Goal: Information Seeking & Learning: Find specific page/section

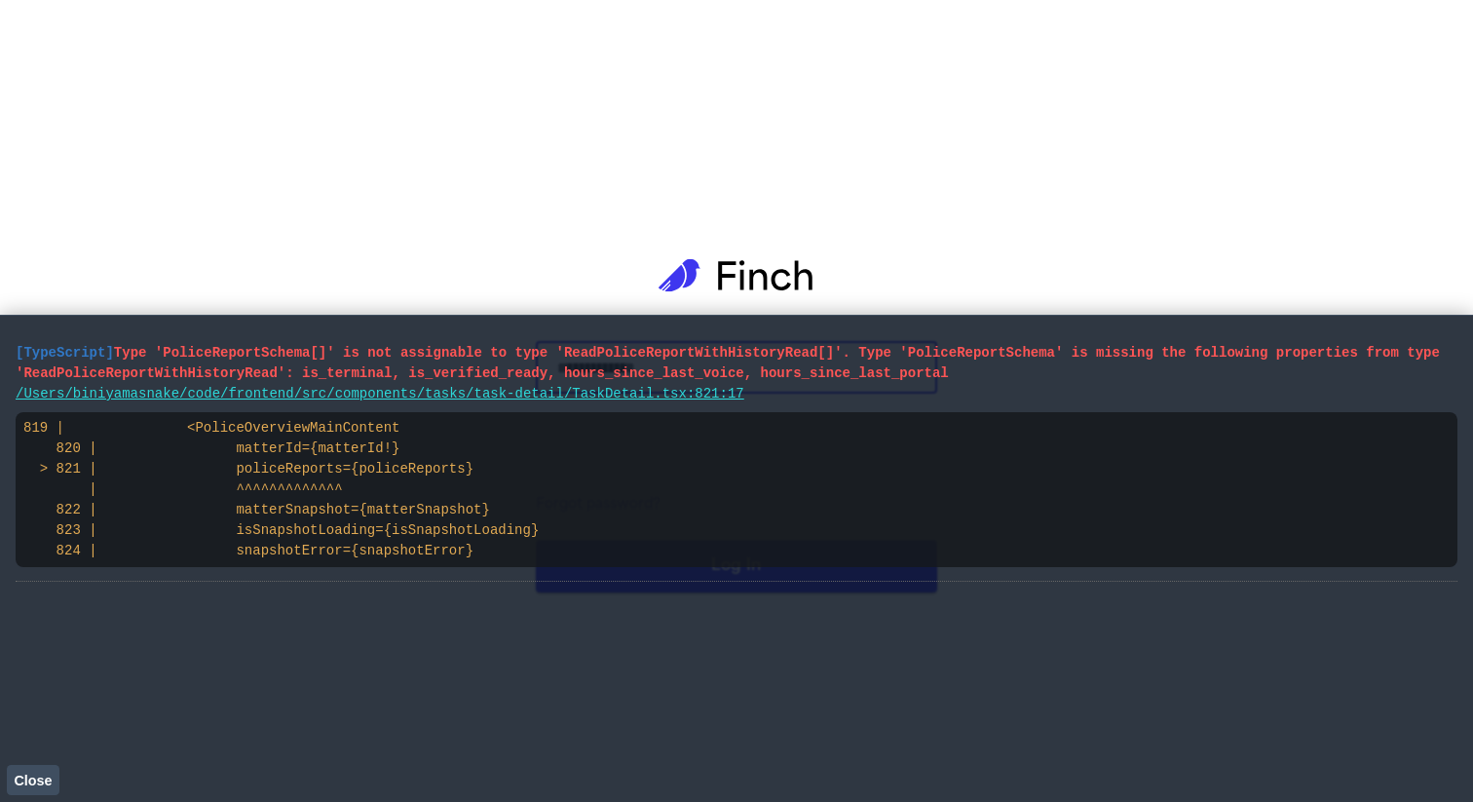
click at [23, 776] on span "Close" at bounding box center [33, 780] width 38 height 16
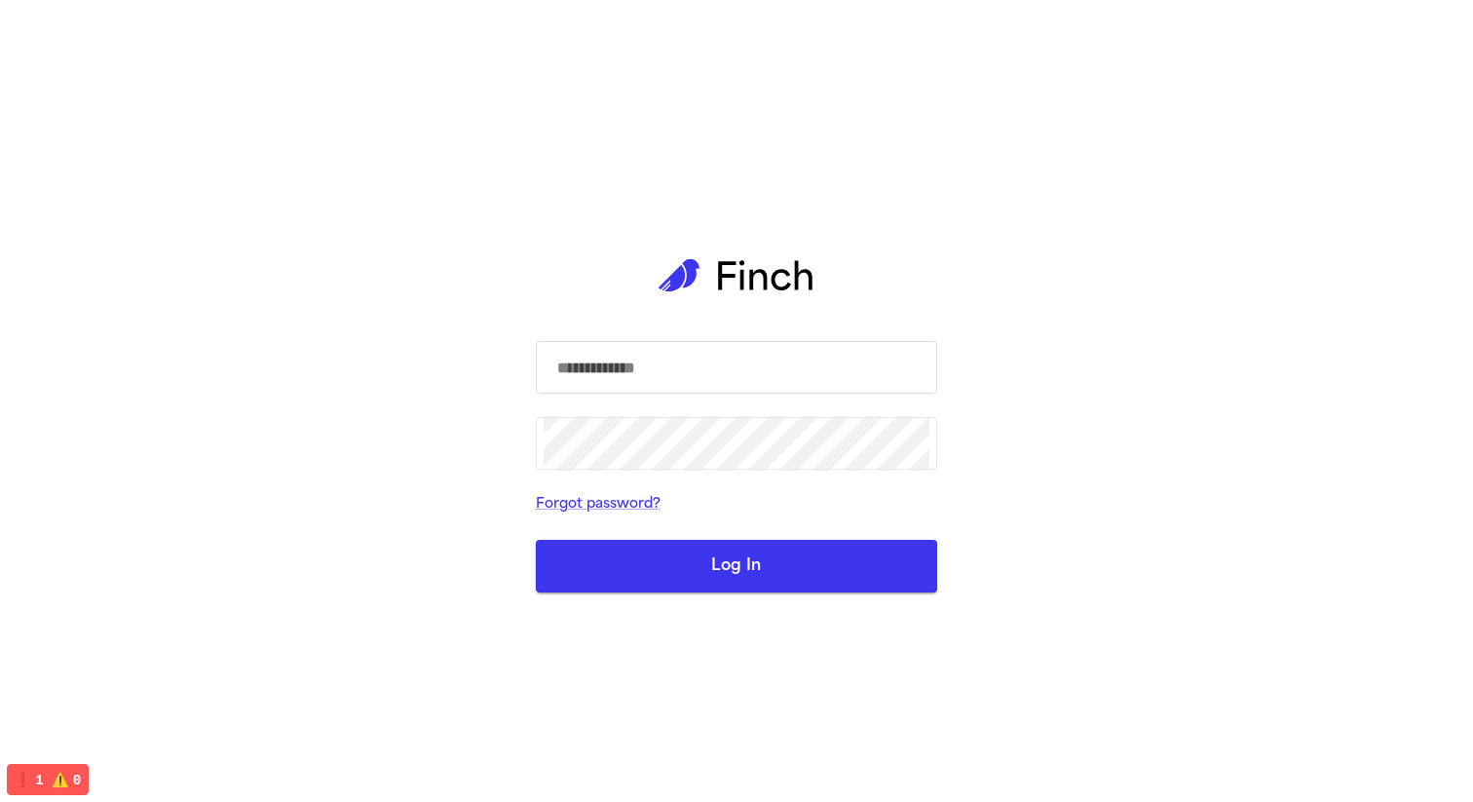
click at [818, 357] on input "text" at bounding box center [736, 367] width 386 height 55
click at [0, 801] on com-1password-button at bounding box center [0, 802] width 0 height 0
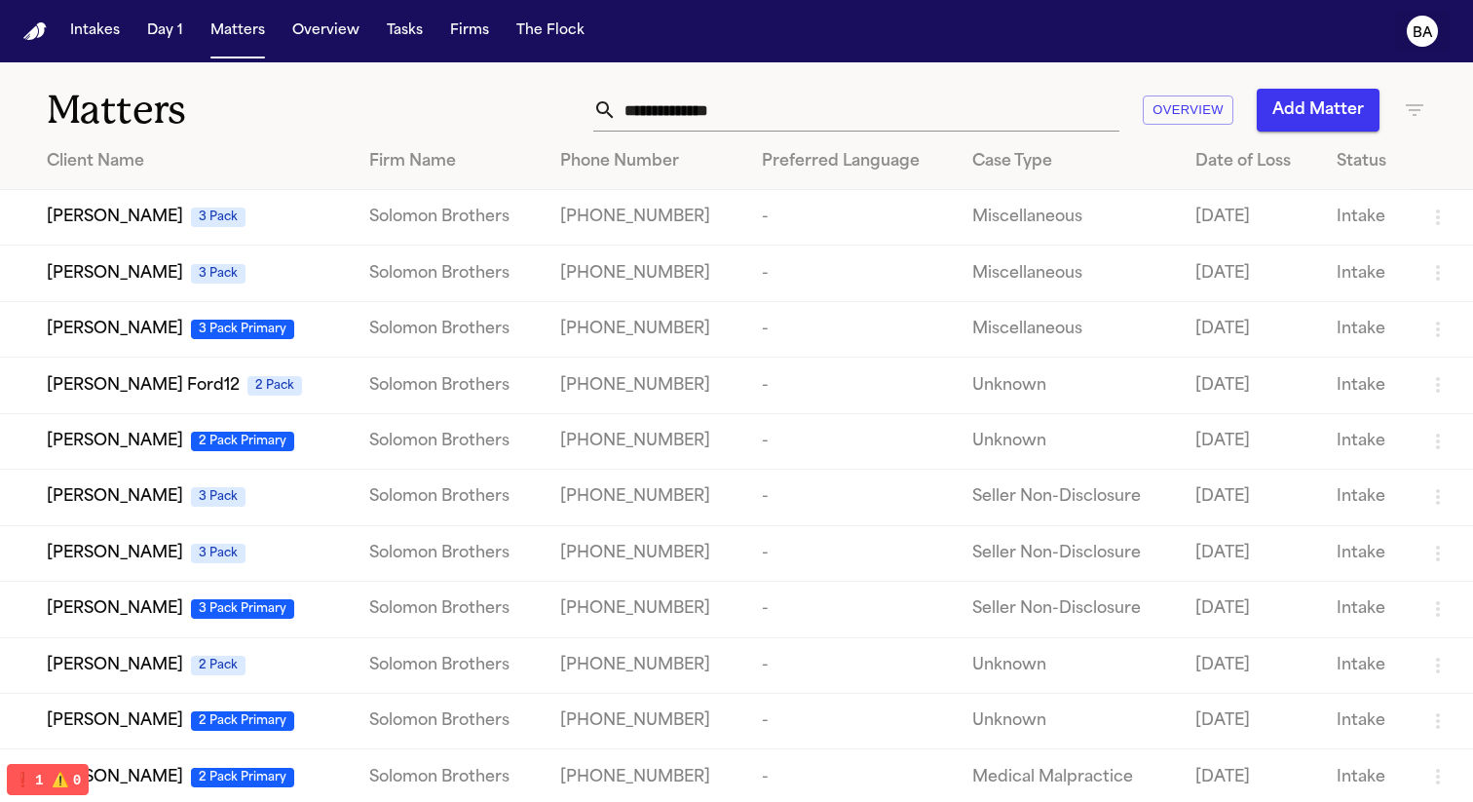
click at [1429, 40] on text "BA" at bounding box center [1422, 33] width 20 height 14
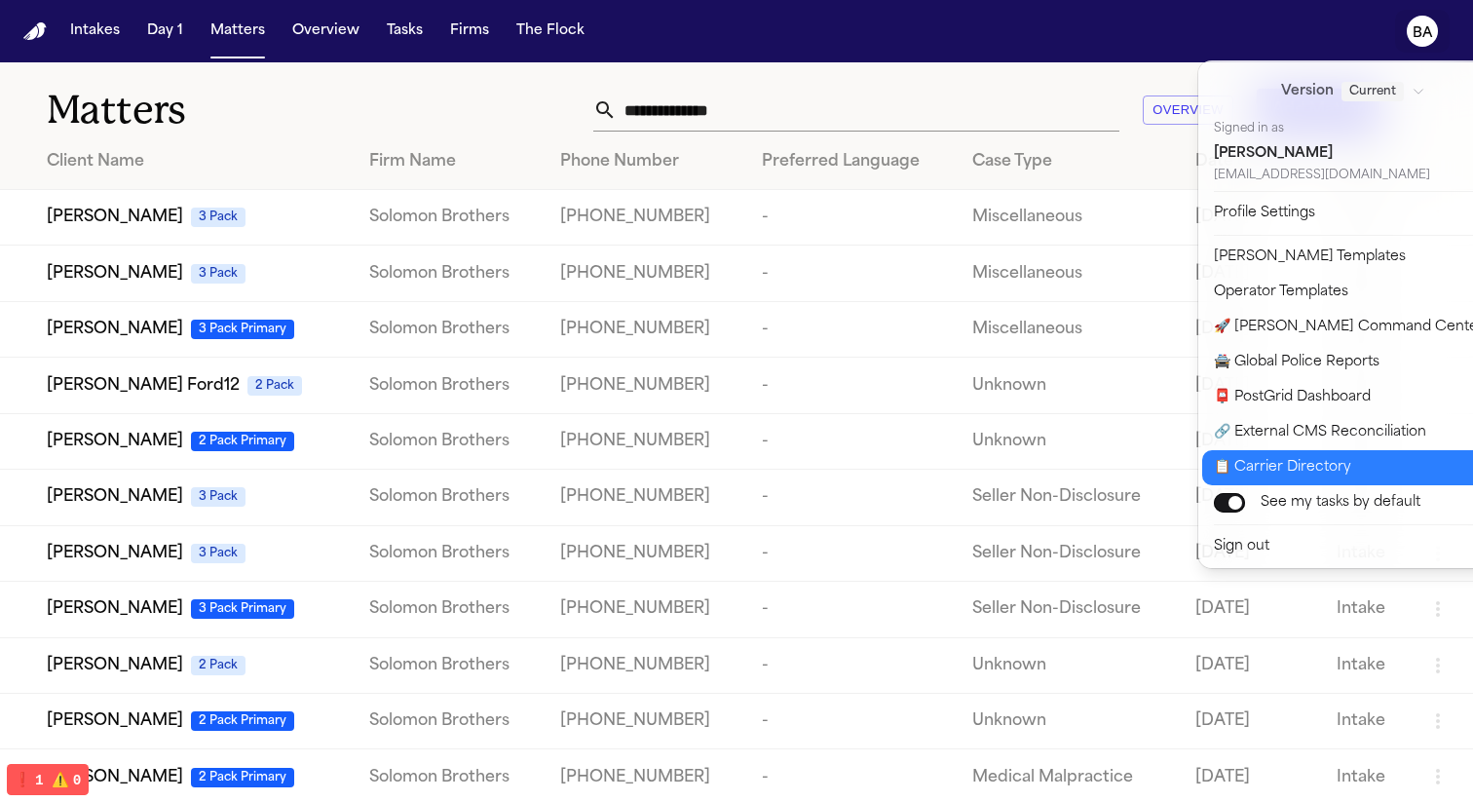
click at [1389, 459] on button "📋 Carrier Directory" at bounding box center [1364, 467] width 324 height 35
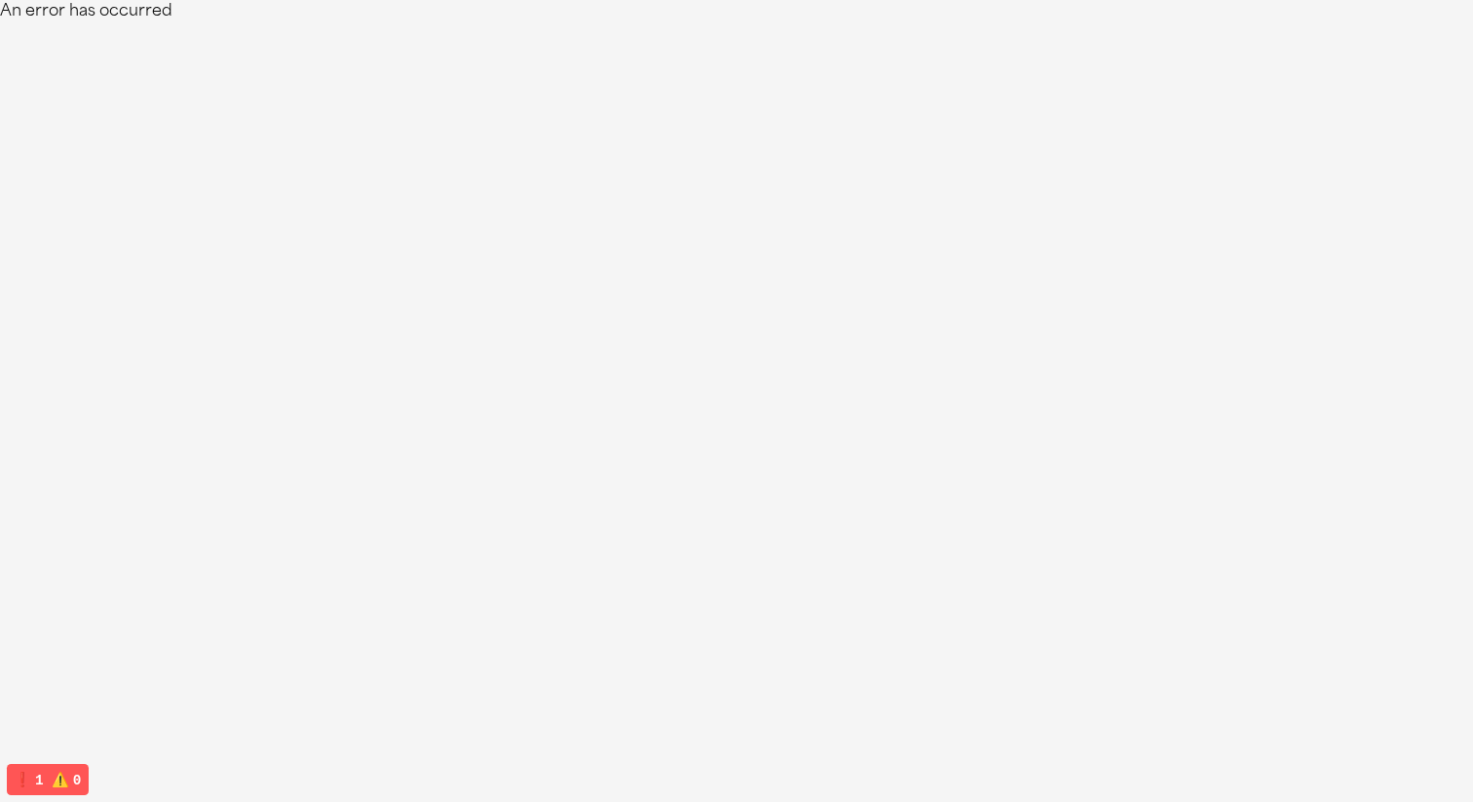
click at [719, 23] on html "An error has occurred" at bounding box center [736, 11] width 1473 height 23
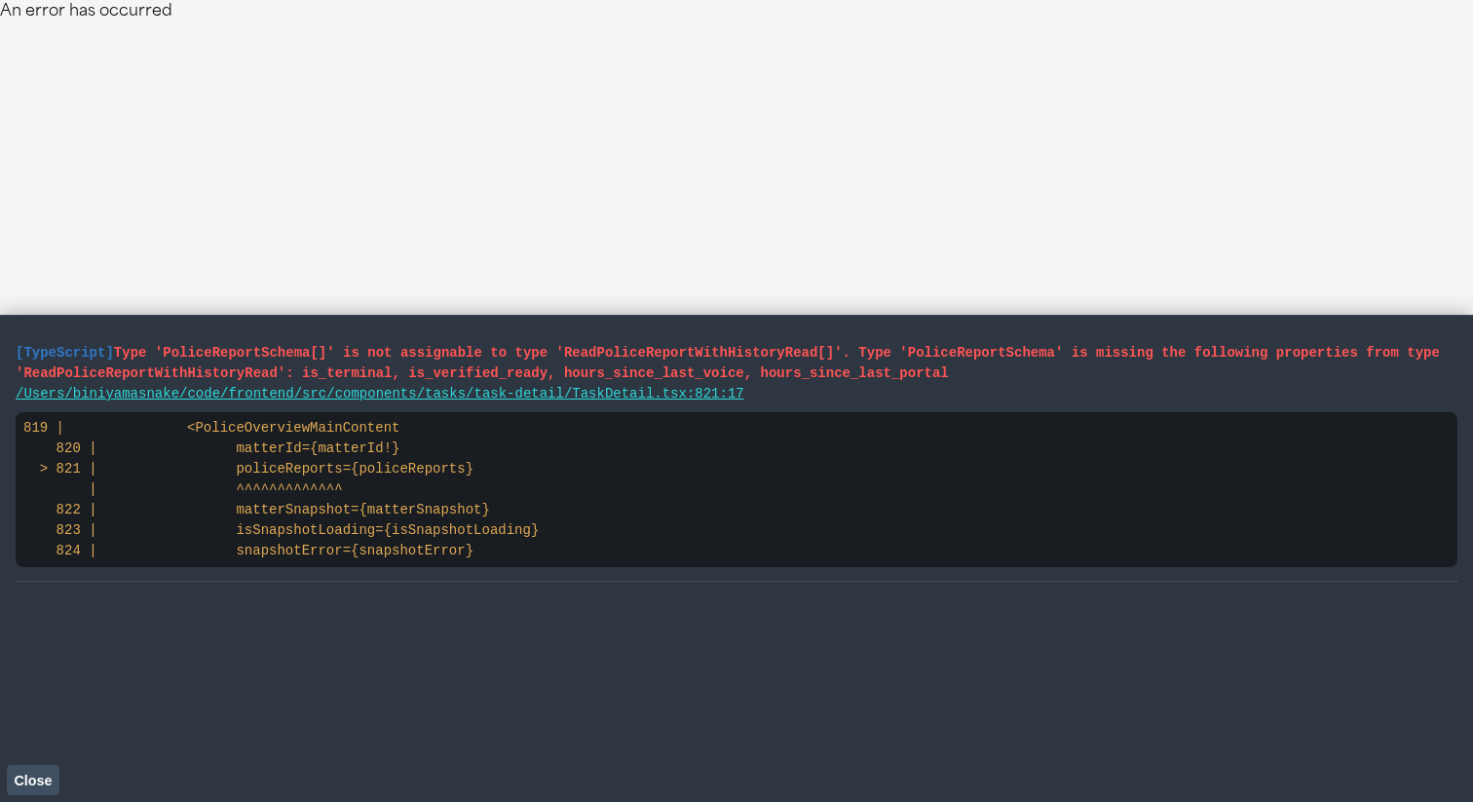
click at [43, 781] on span "Close" at bounding box center [33, 780] width 38 height 16
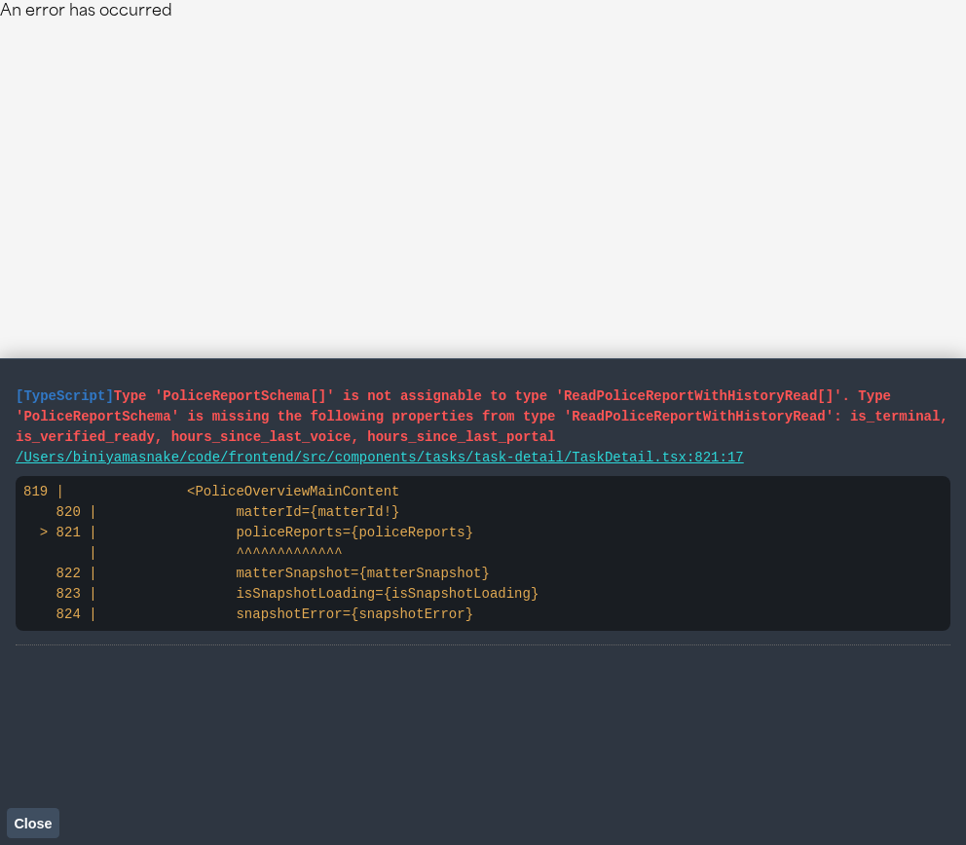
click at [38, 820] on span "Close" at bounding box center [33, 824] width 38 height 16
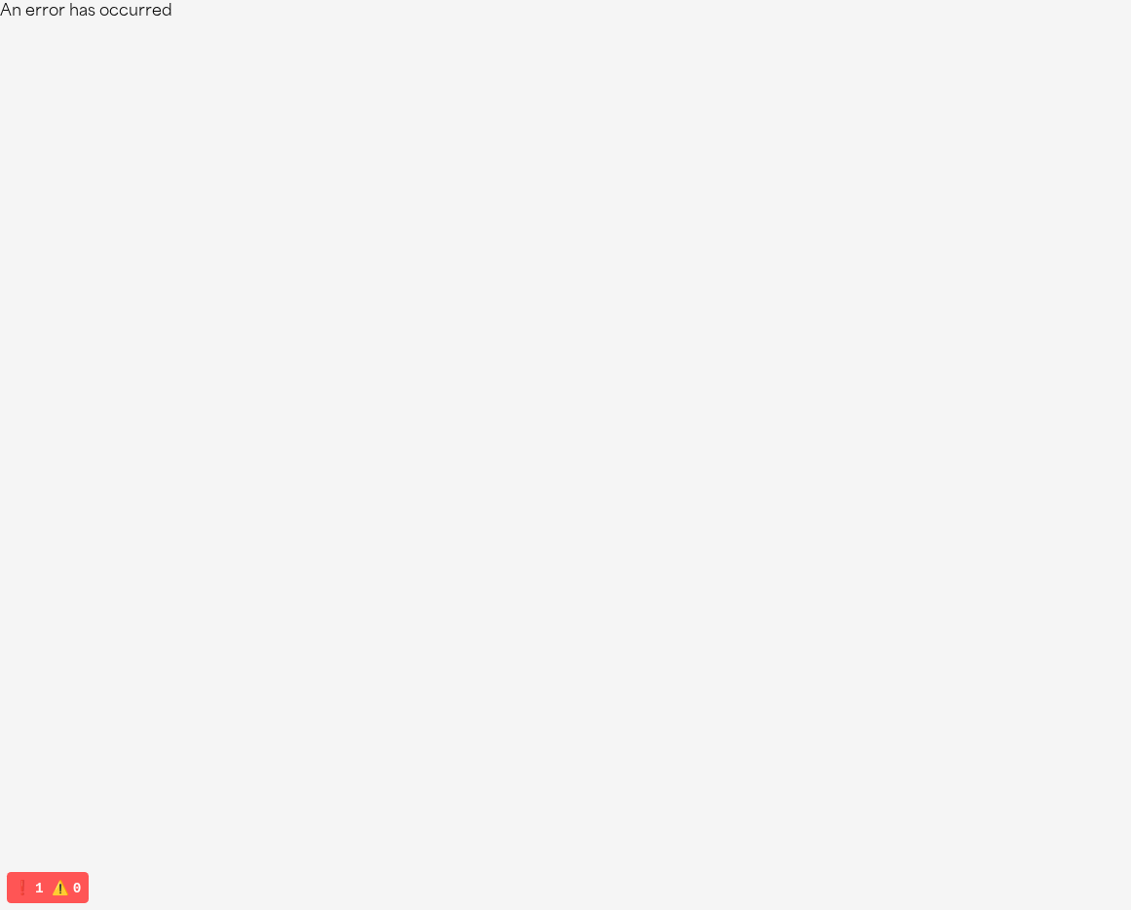
click at [919, 23] on html "An error has occurred" at bounding box center [565, 11] width 1131 height 23
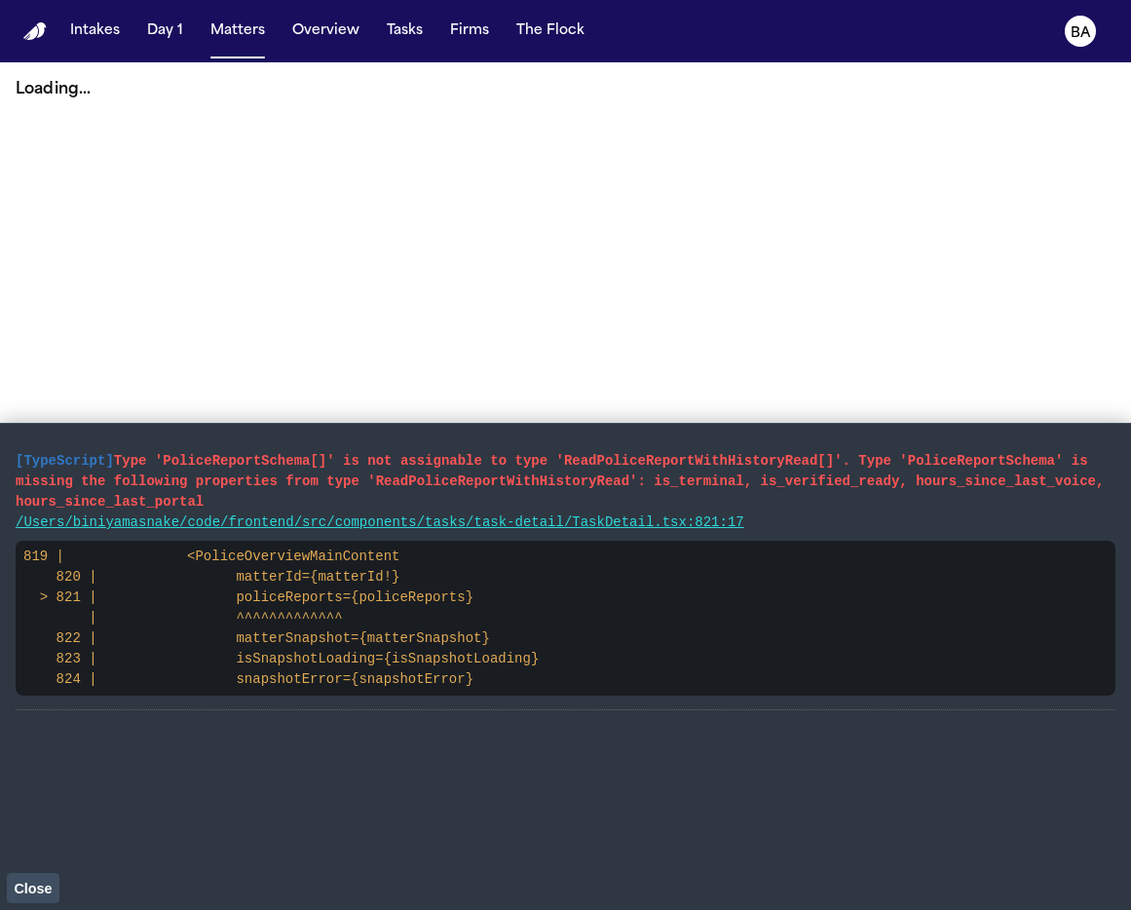
click at [687, 171] on main "Loading..." at bounding box center [565, 485] width 1131 height 847
click at [42, 884] on span "Close" at bounding box center [33, 888] width 38 height 16
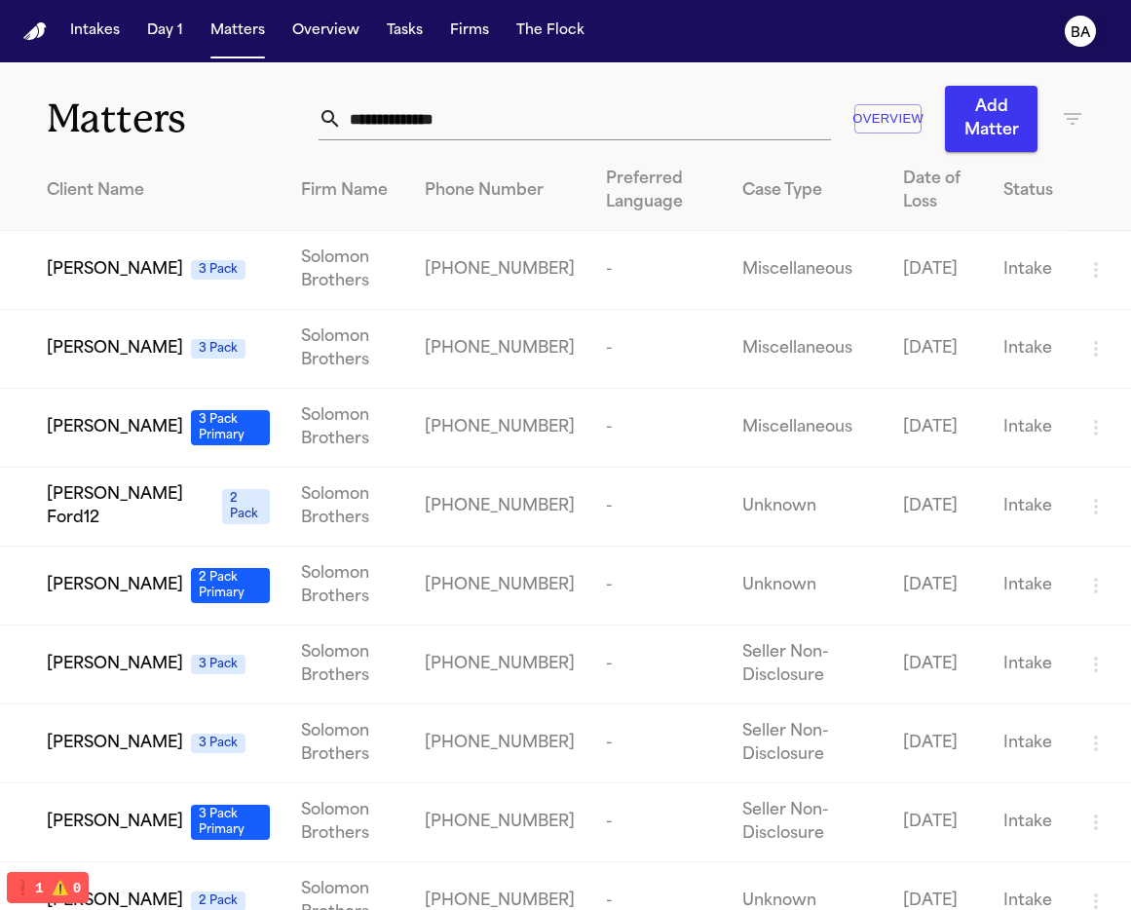
click at [1082, 37] on text "BA" at bounding box center [1080, 33] width 20 height 14
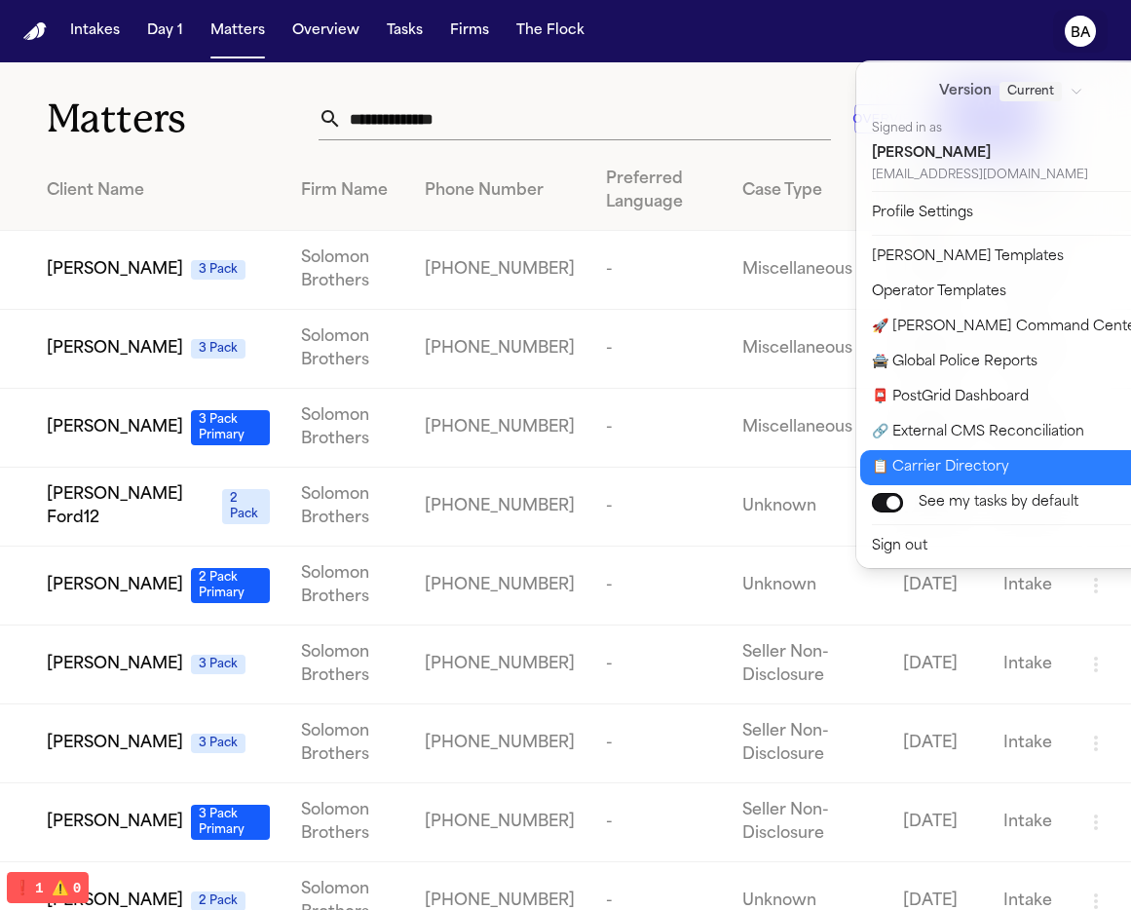
click at [1014, 465] on button "📋 Carrier Directory" at bounding box center [1022, 467] width 324 height 35
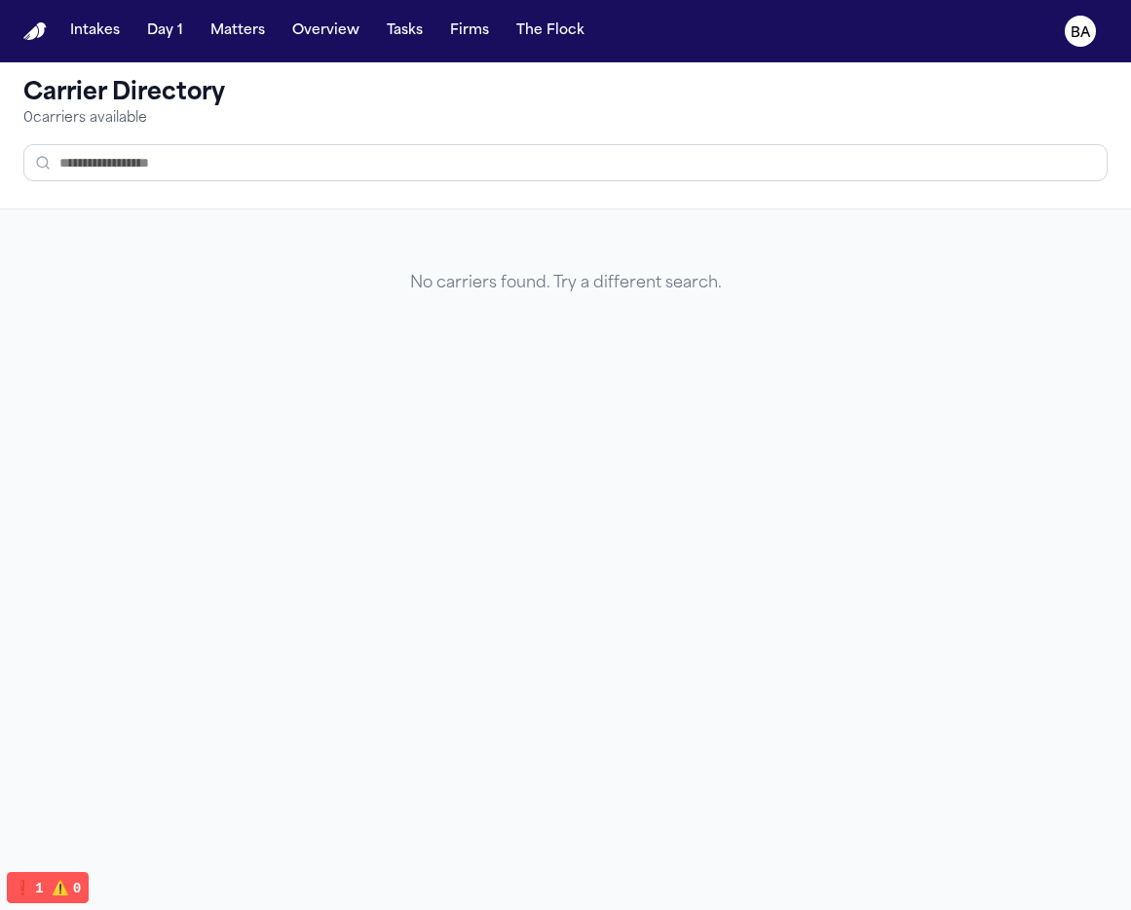
click at [396, 156] on input "text" at bounding box center [565, 162] width 1084 height 37
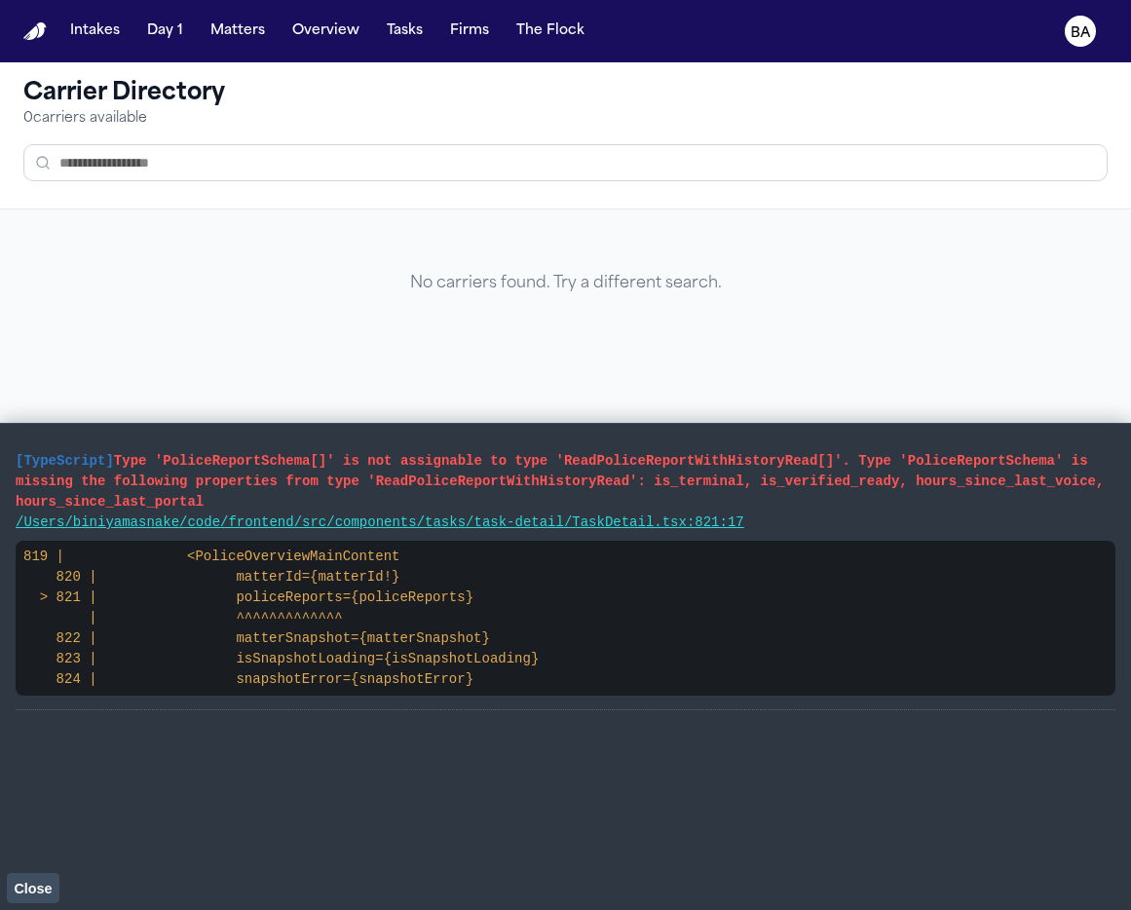
click at [705, 281] on div "No carriers found. Try a different search." at bounding box center [565, 283] width 1084 height 117
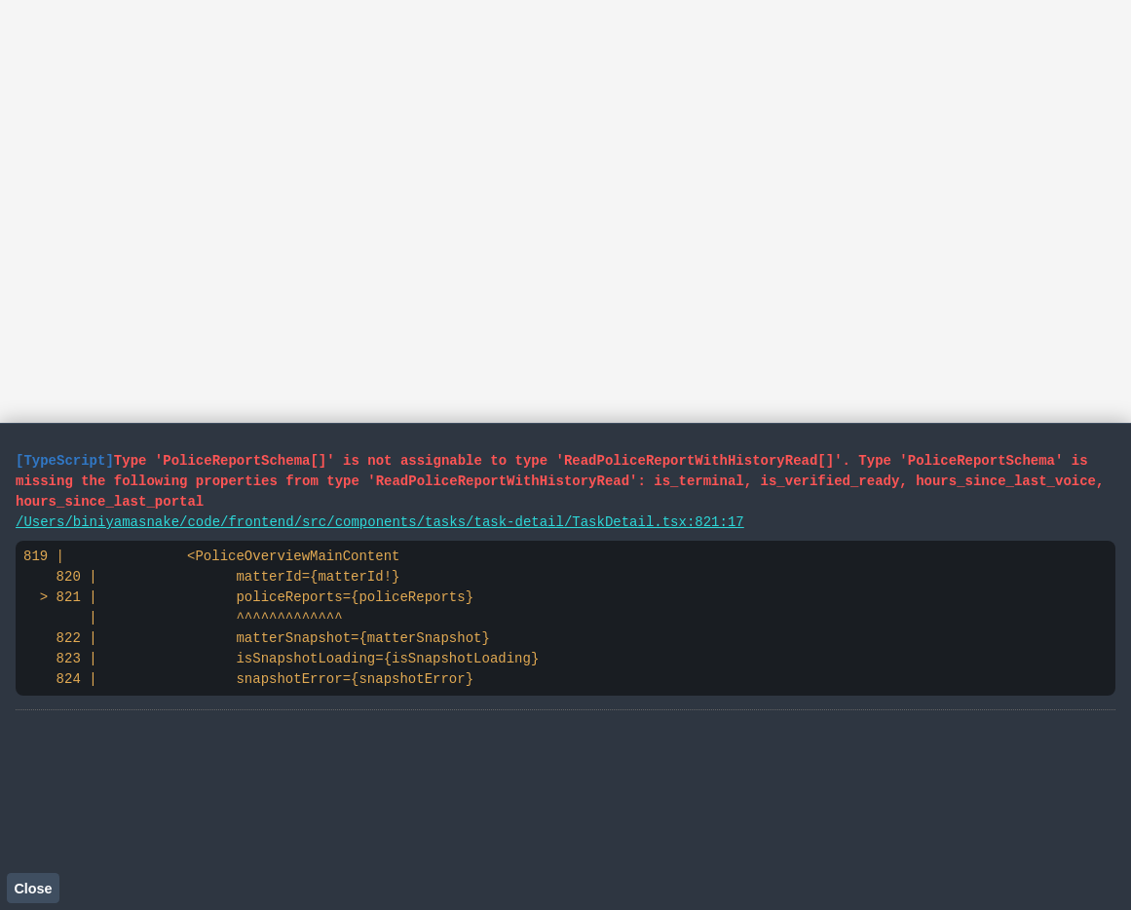
click at [37, 889] on span "Close" at bounding box center [33, 888] width 38 height 16
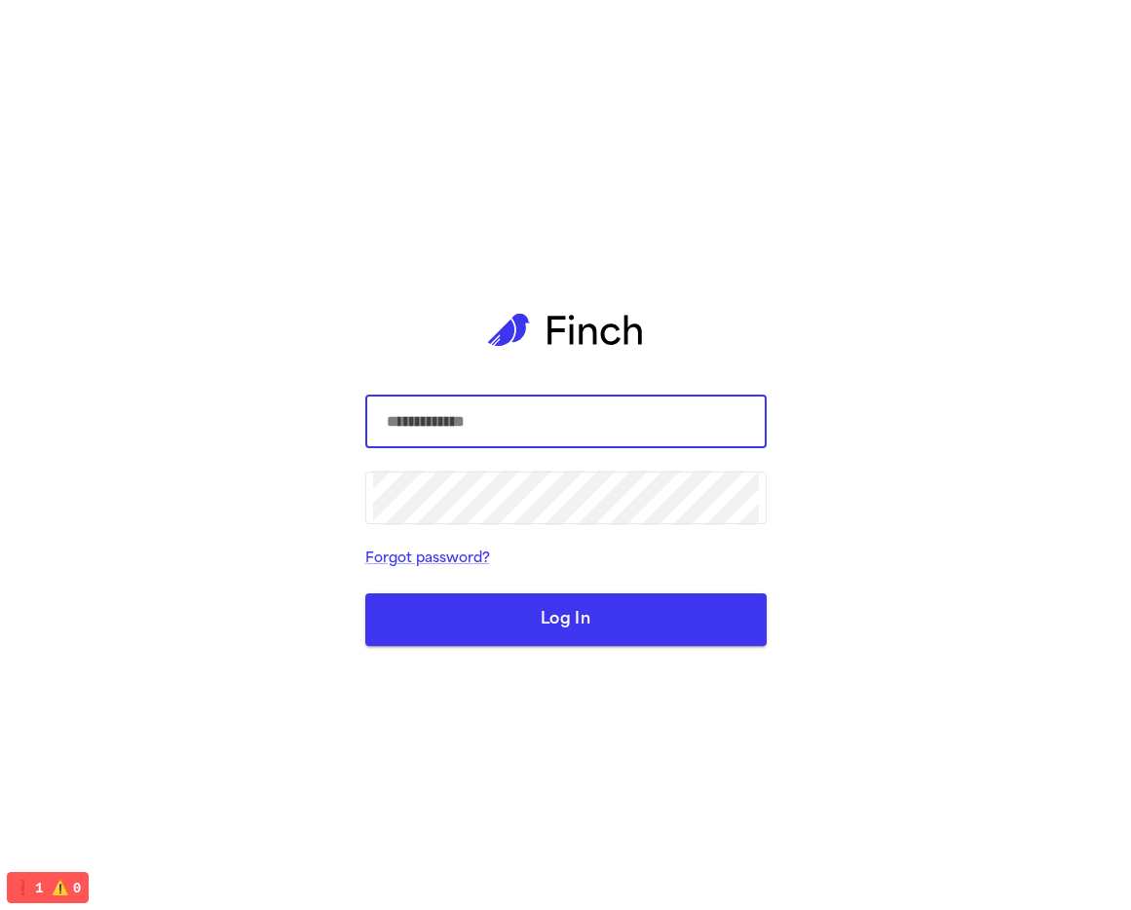
click at [0, 909] on com-1password-button at bounding box center [0, 910] width 0 height 0
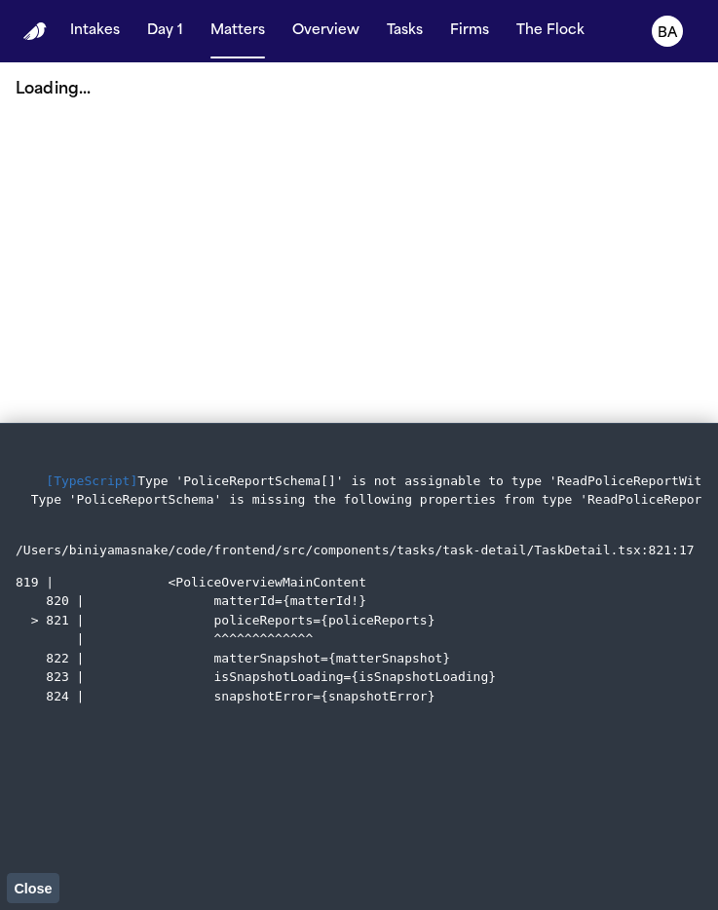
click at [556, 276] on main "Loading..." at bounding box center [359, 485] width 718 height 847
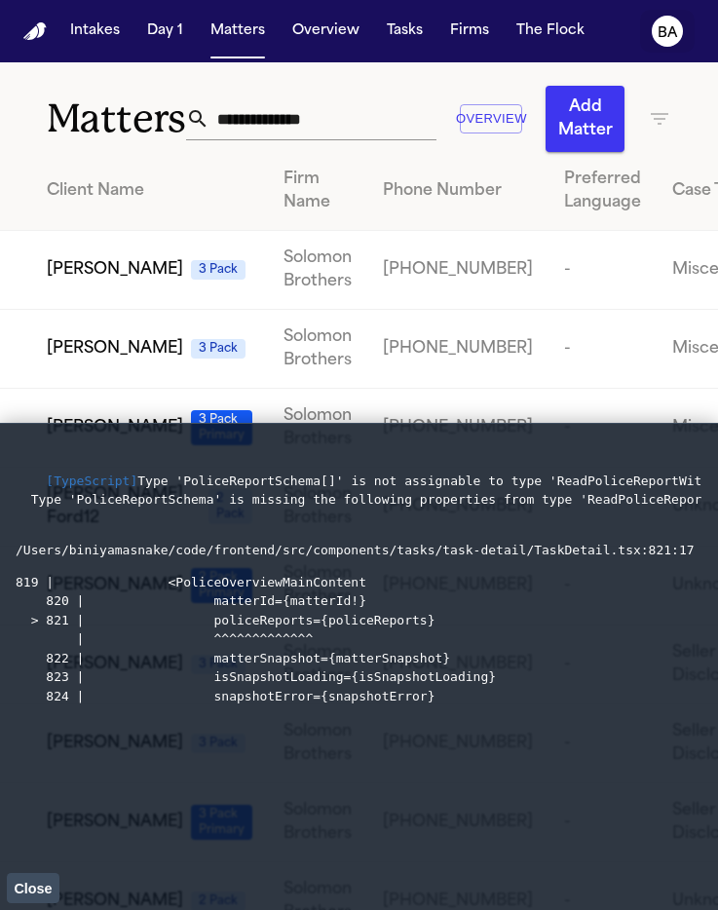
click at [669, 30] on text "BA" at bounding box center [667, 33] width 20 height 14
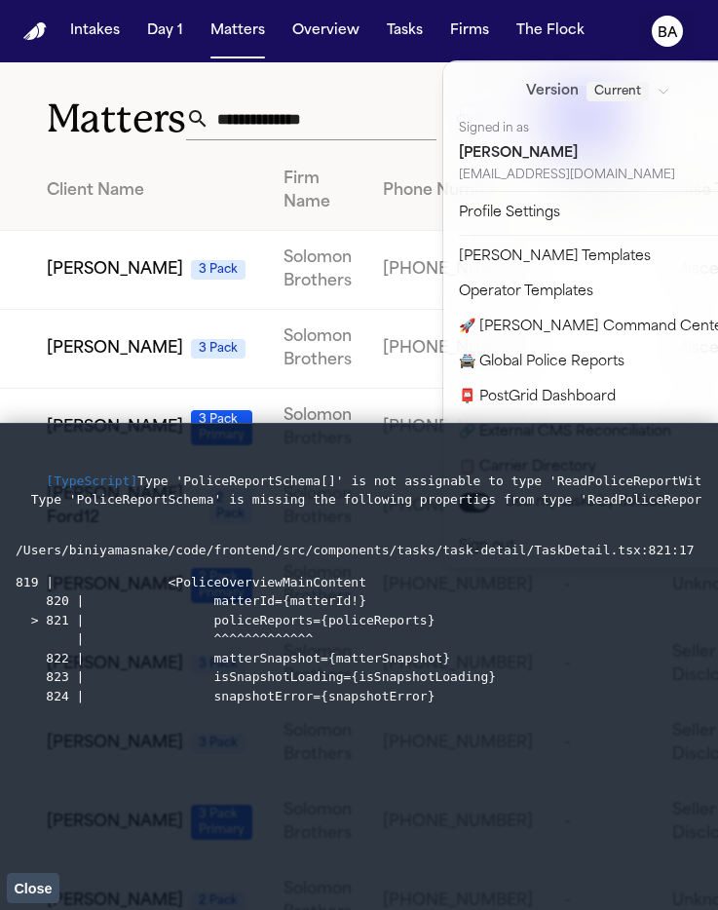
click at [29, 878] on button "Close" at bounding box center [33, 887] width 53 height 29
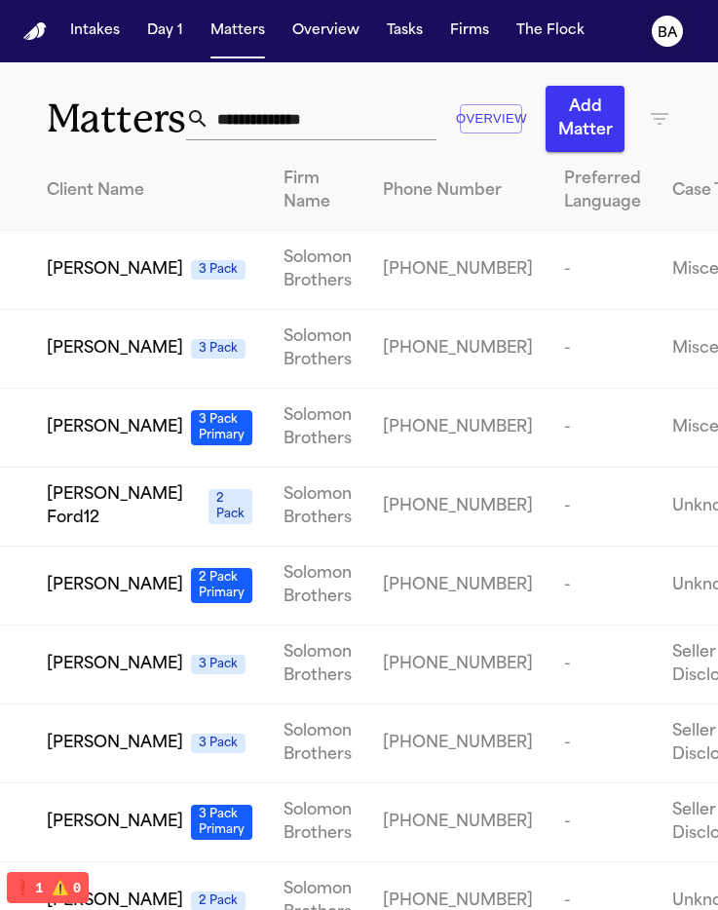
click at [688, 38] on button "BA" at bounding box center [667, 31] width 55 height 43
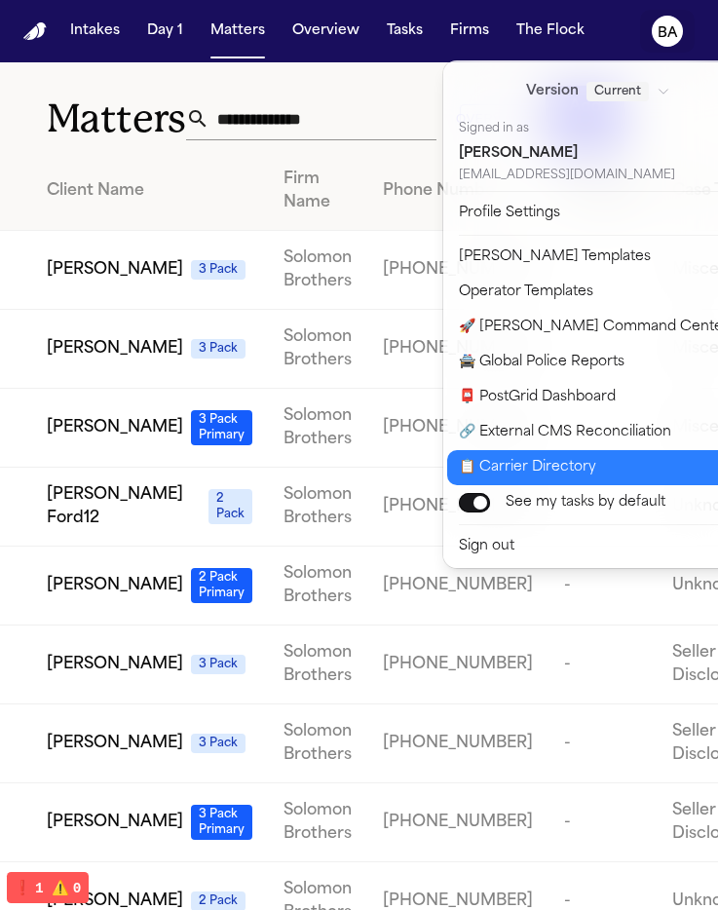
click at [536, 471] on button "📋 Carrier Directory" at bounding box center [609, 467] width 324 height 35
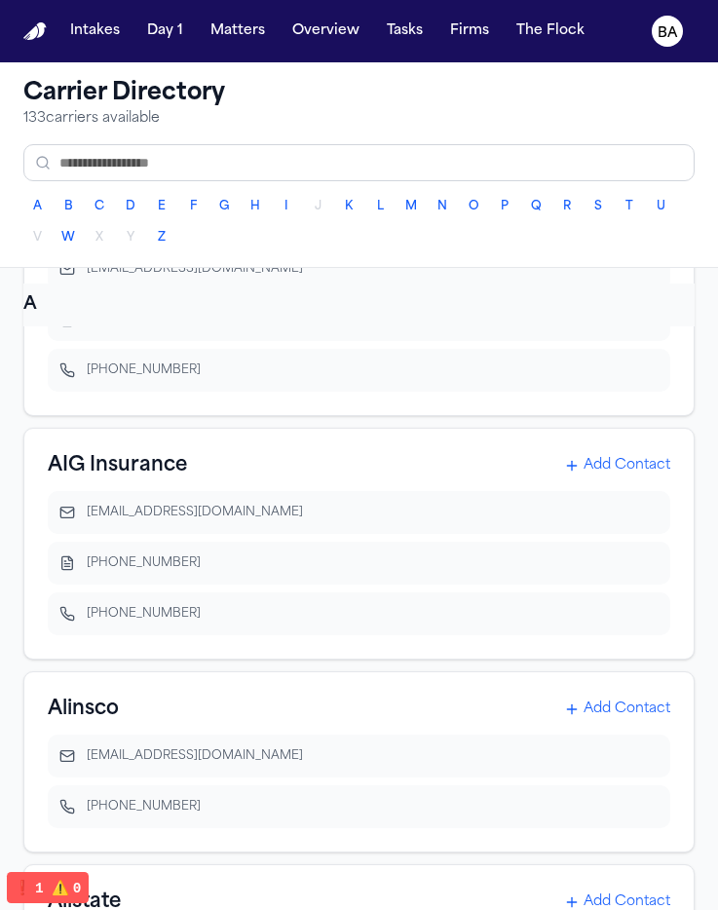
scroll to position [40, 0]
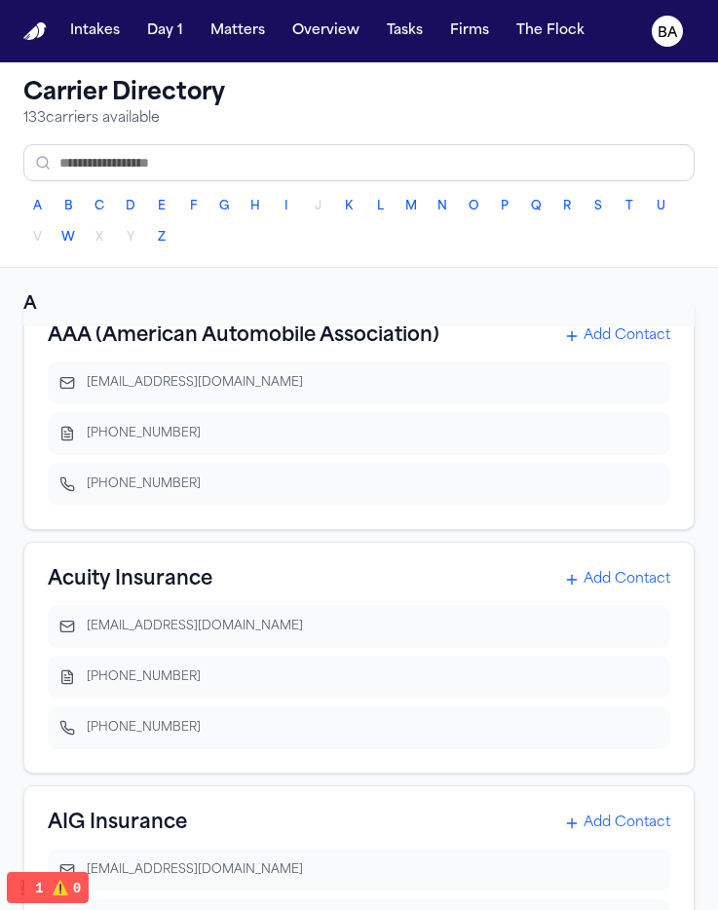
click at [643, 382] on icon "button" at bounding box center [649, 383] width 12 height 12
select select "*****"
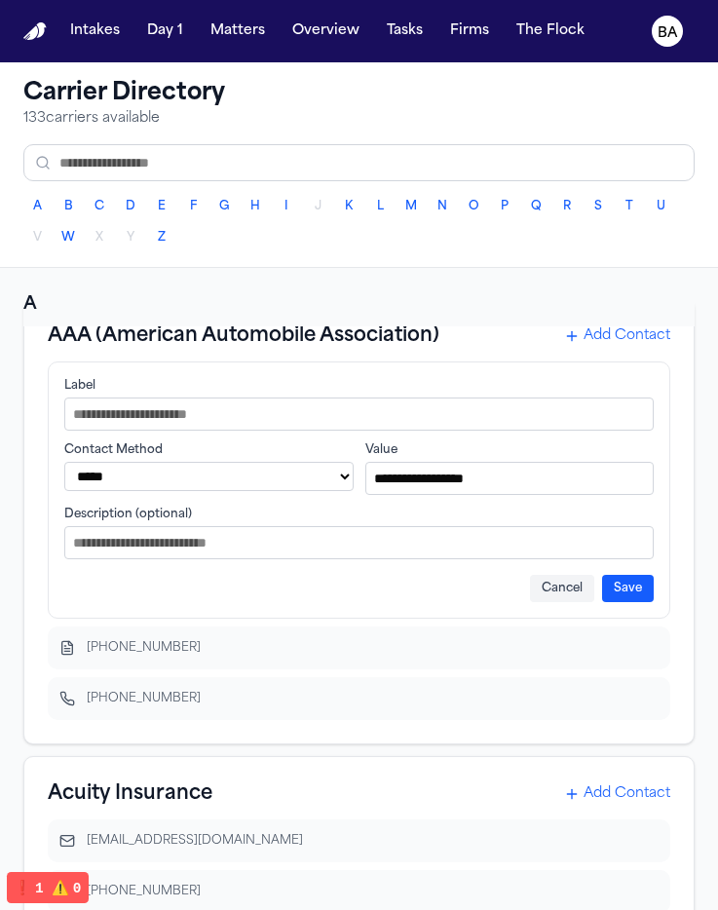
click at [350, 422] on input "Label" at bounding box center [358, 413] width 589 height 33
type input "**********"
type input "****"
click at [615, 588] on button "Save" at bounding box center [628, 588] width 52 height 27
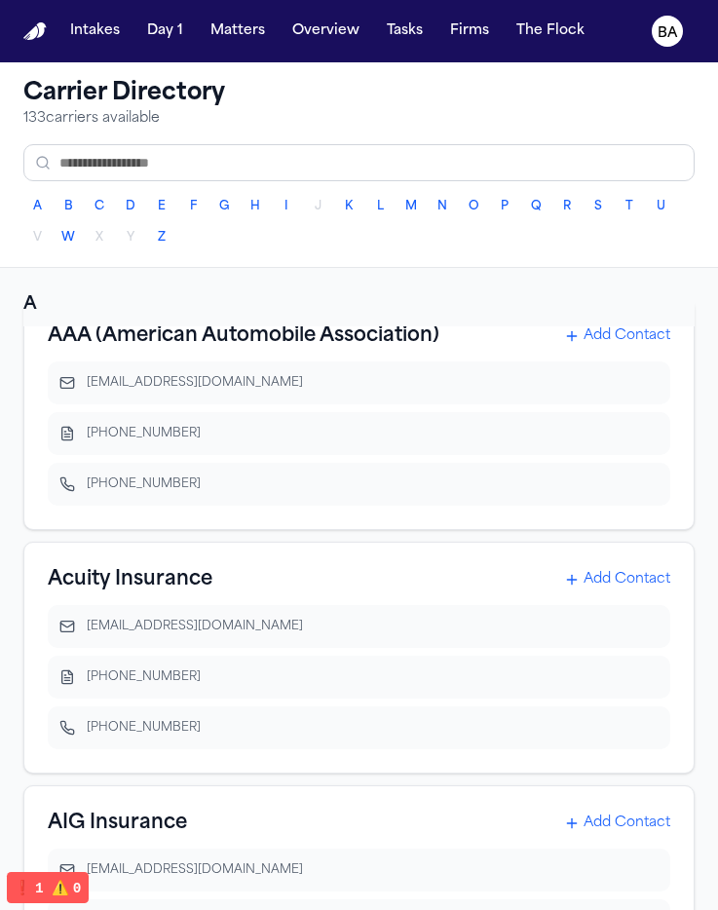
scroll to position [0, 0]
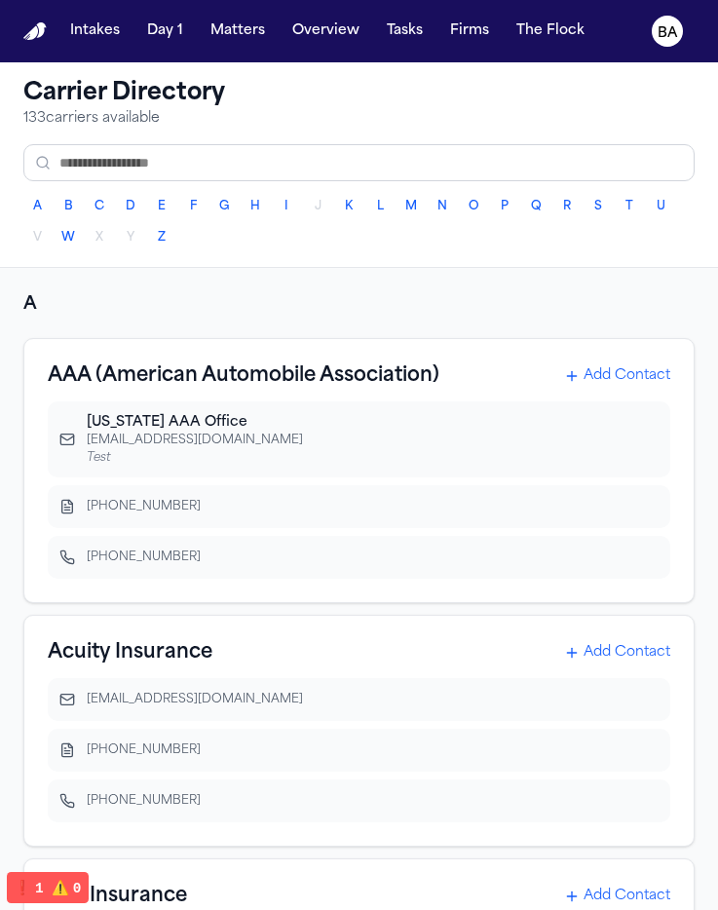
click at [628, 375] on button "Add Contact" at bounding box center [617, 375] width 106 height 19
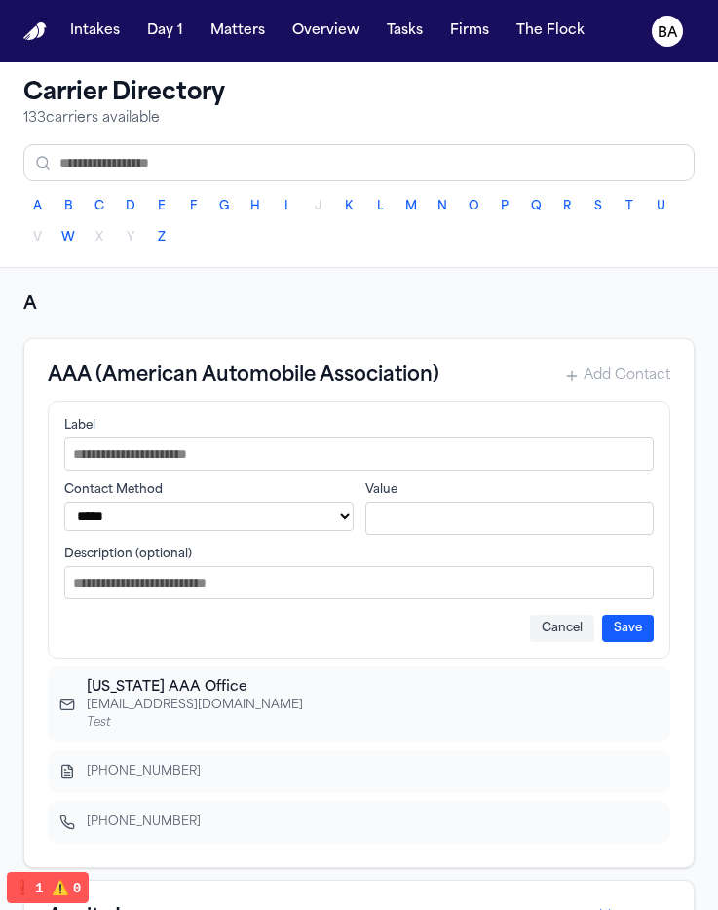
click at [500, 450] on input "Label" at bounding box center [358, 453] width 589 height 33
type input "**********"
click at [273, 523] on select "**********" at bounding box center [208, 516] width 289 height 29
select select "*******"
click at [64, 502] on select "**********" at bounding box center [208, 516] width 289 height 29
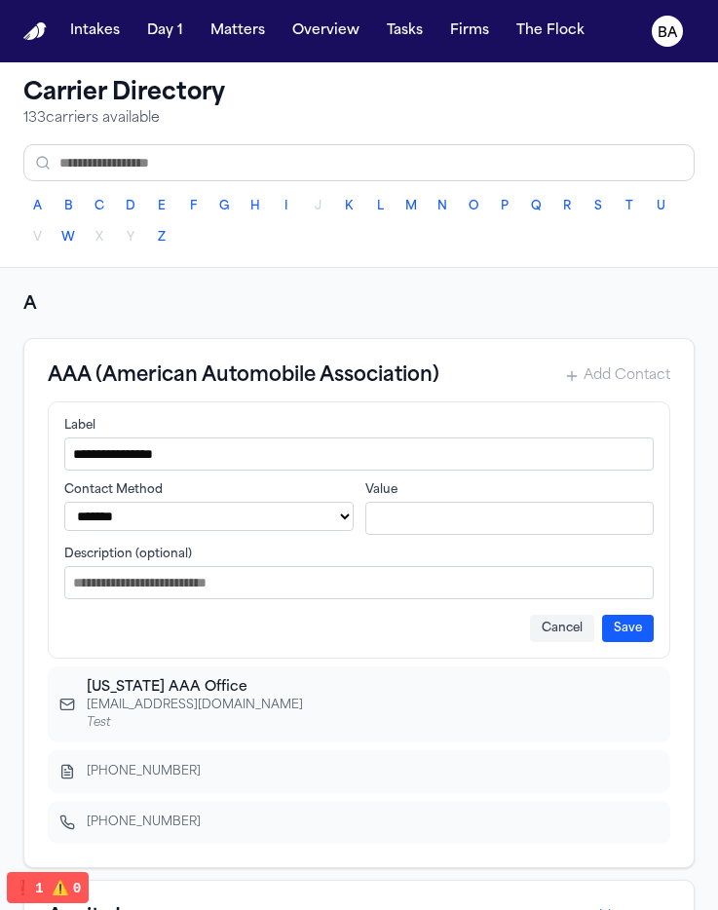
click at [410, 525] on input "Value" at bounding box center [509, 518] width 289 height 33
type input "**********"
type input "****"
click at [609, 632] on button "Save" at bounding box center [628, 628] width 52 height 27
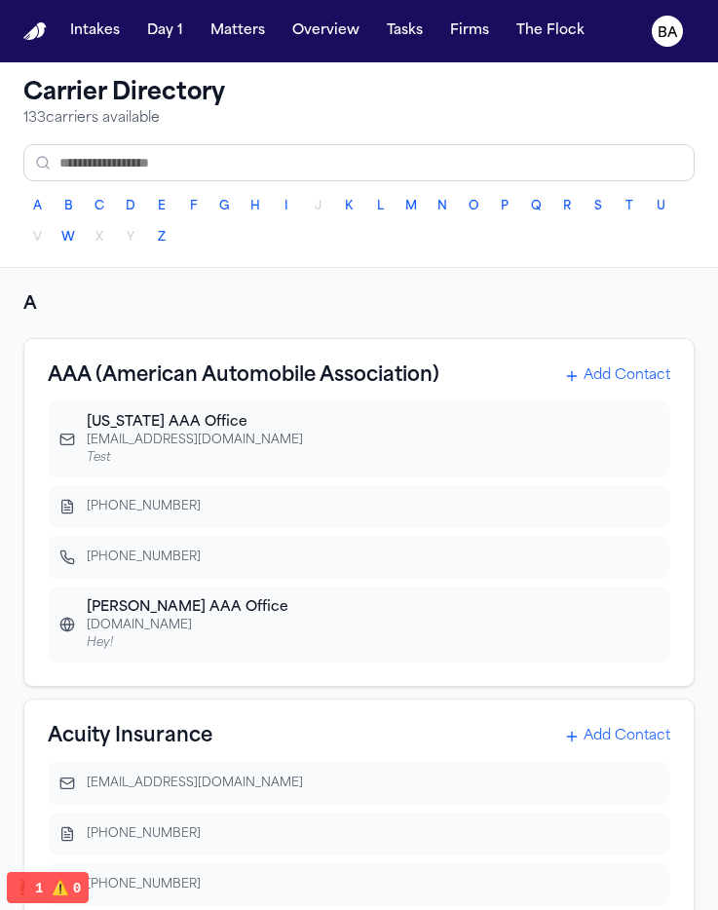
click at [377, 173] on input "text" at bounding box center [358, 162] width 671 height 37
type input "**"
click at [342, 202] on button "K" at bounding box center [348, 206] width 27 height 27
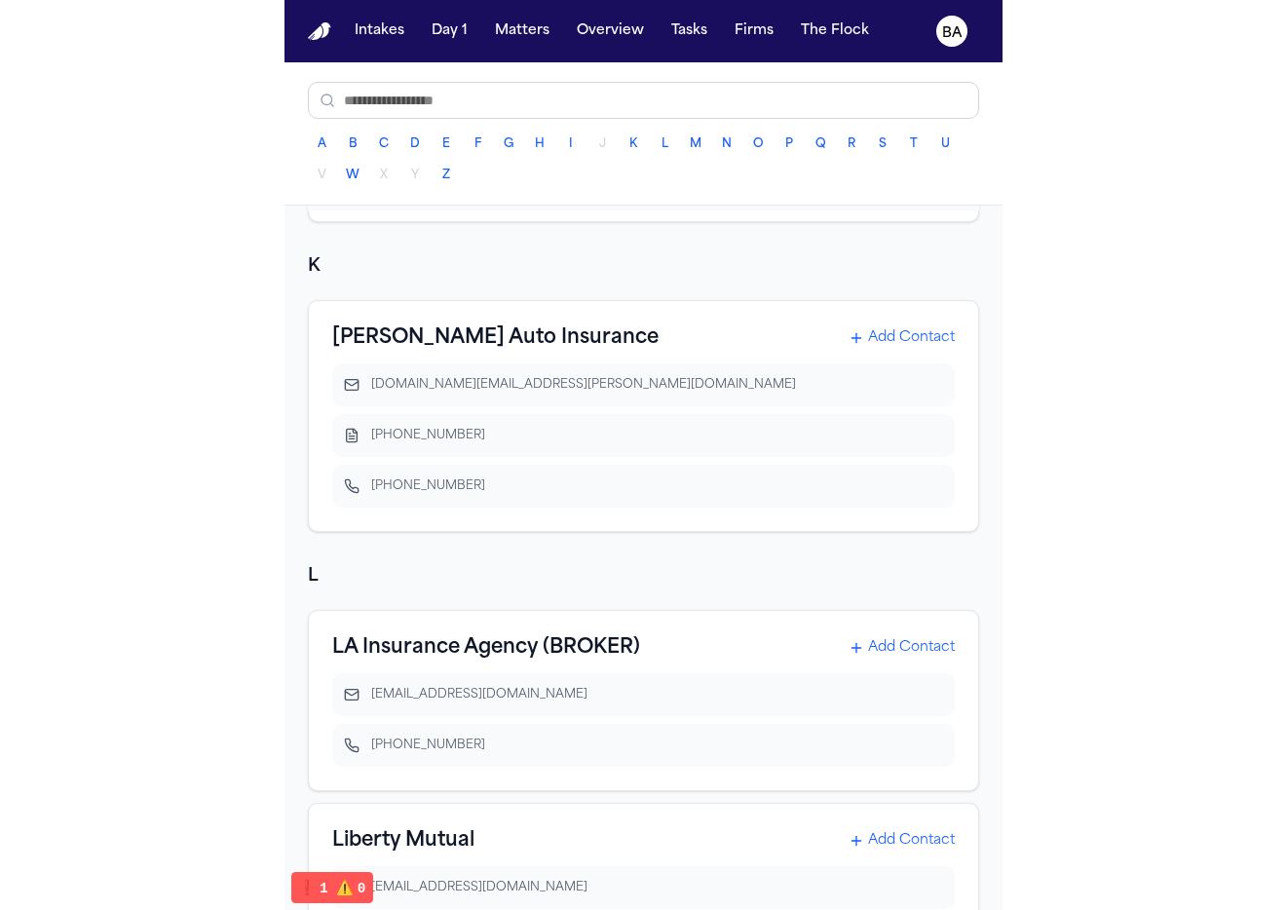
scroll to position [18880, 0]
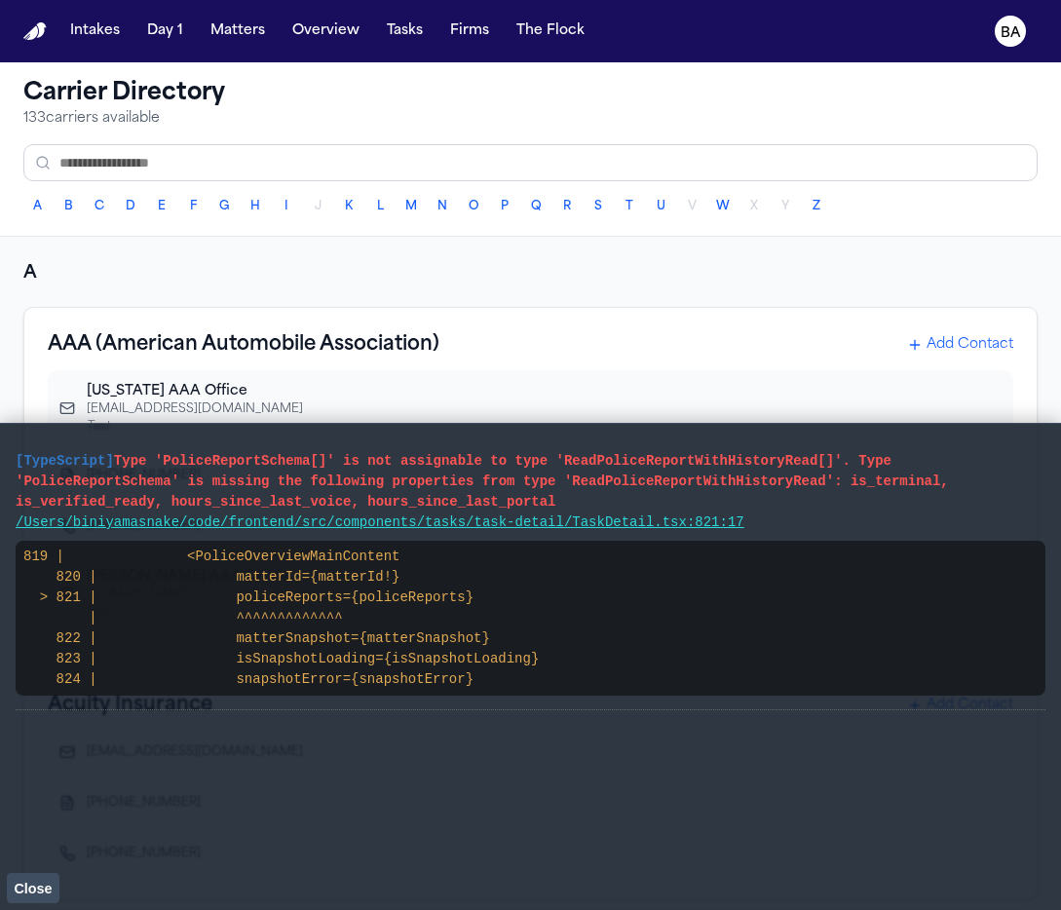
click at [39, 884] on span "Close" at bounding box center [33, 888] width 38 height 16
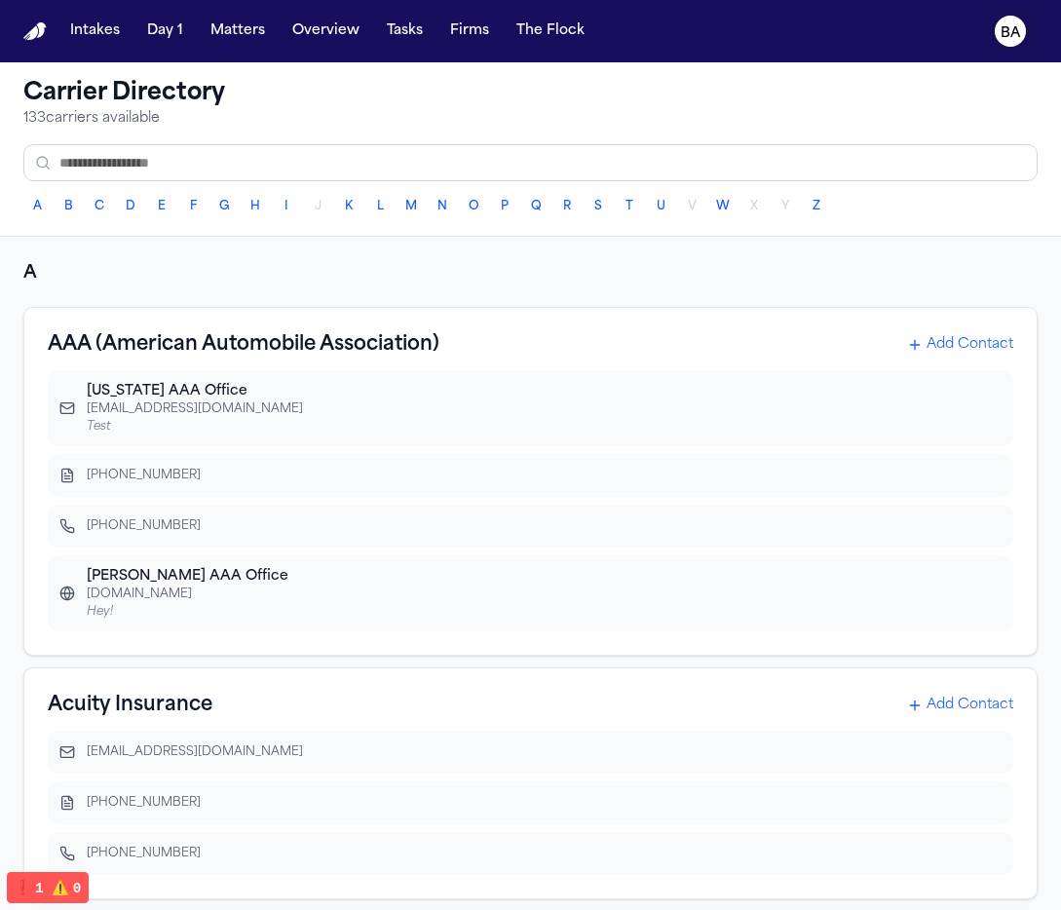
click at [1004, 31] on text "BA" at bounding box center [1010, 33] width 20 height 14
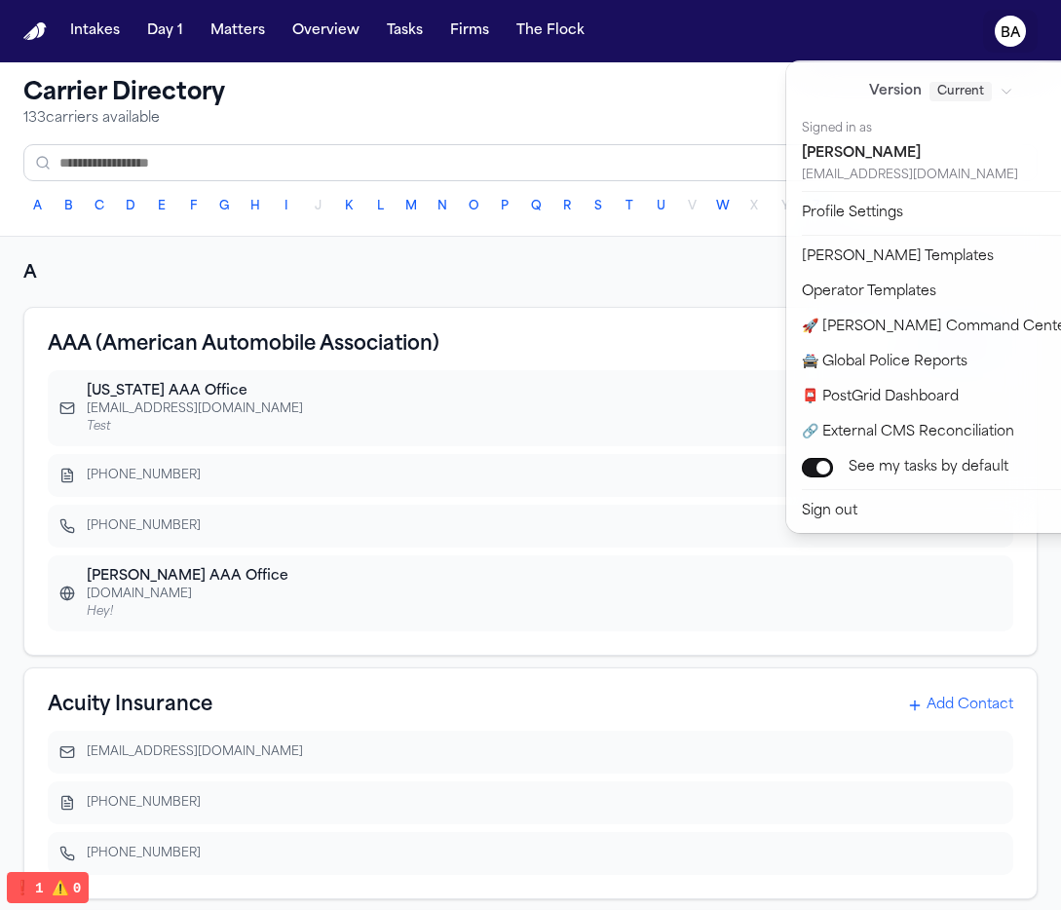
click at [708, 381] on div "Intakes Day 1 Matters Overview Tasks Firms The Flock BA Carrier Directory 133 c…" at bounding box center [530, 455] width 1061 height 910
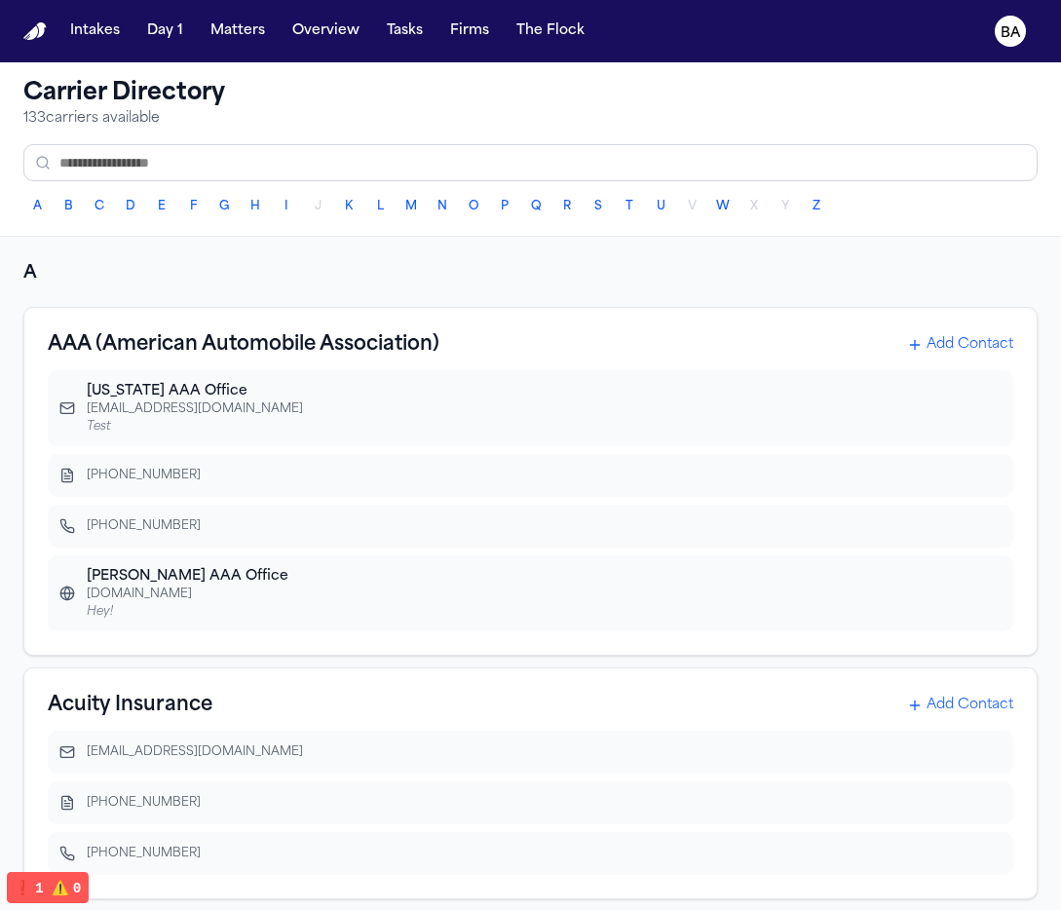
click at [986, 405] on icon "button" at bounding box center [992, 408] width 12 height 12
select select "*****"
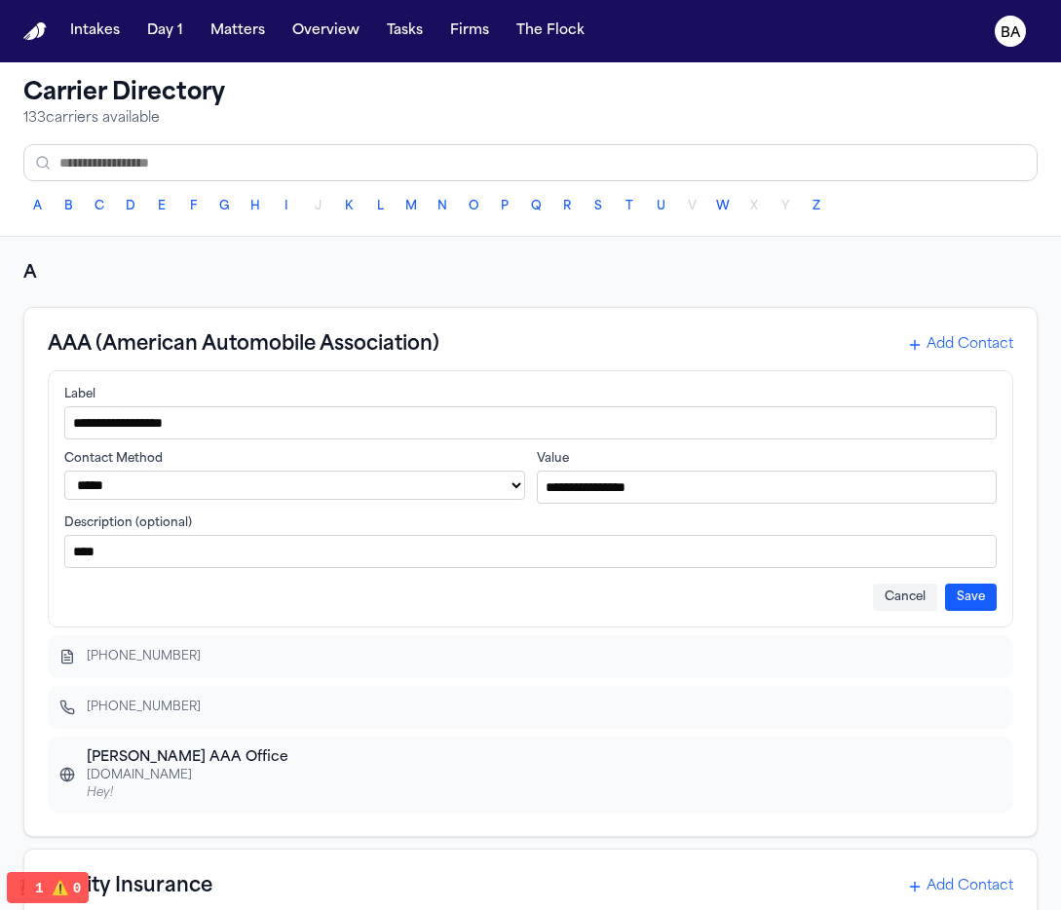
click at [895, 603] on button "Cancel" at bounding box center [905, 596] width 64 height 27
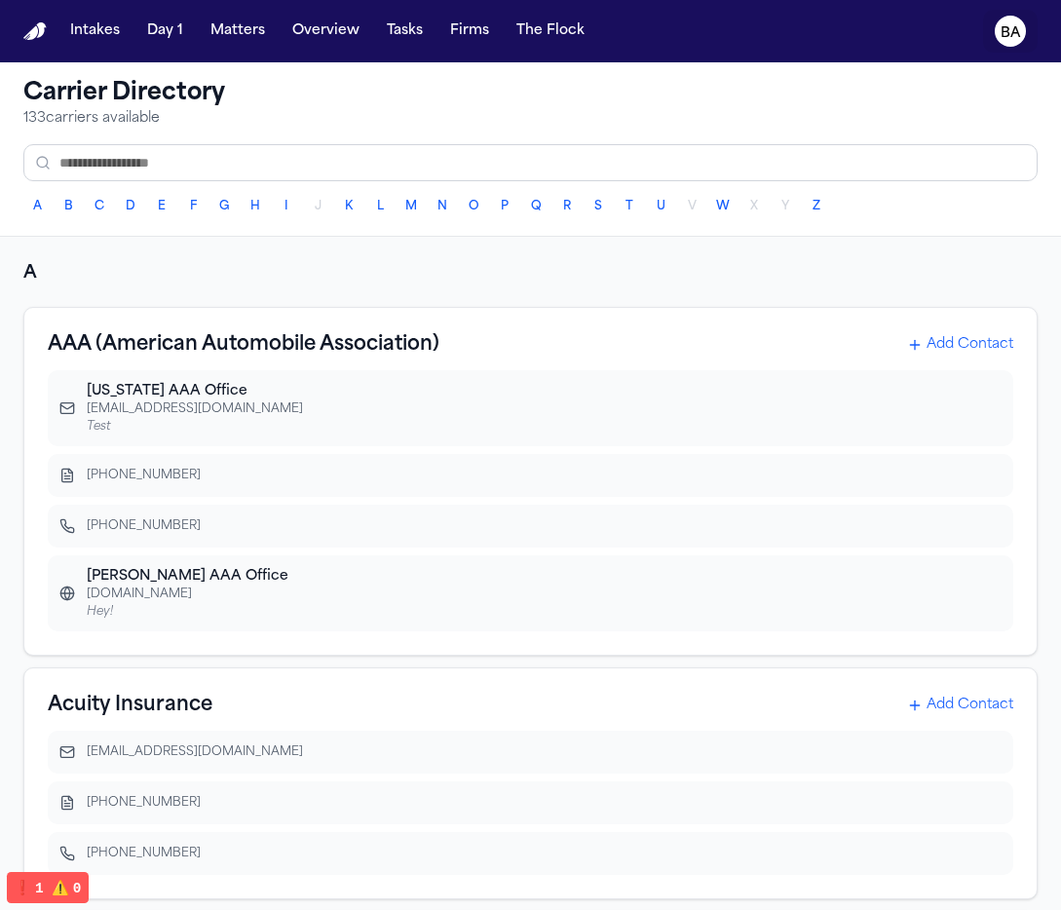
click at [1015, 38] on text "BA" at bounding box center [1010, 33] width 20 height 14
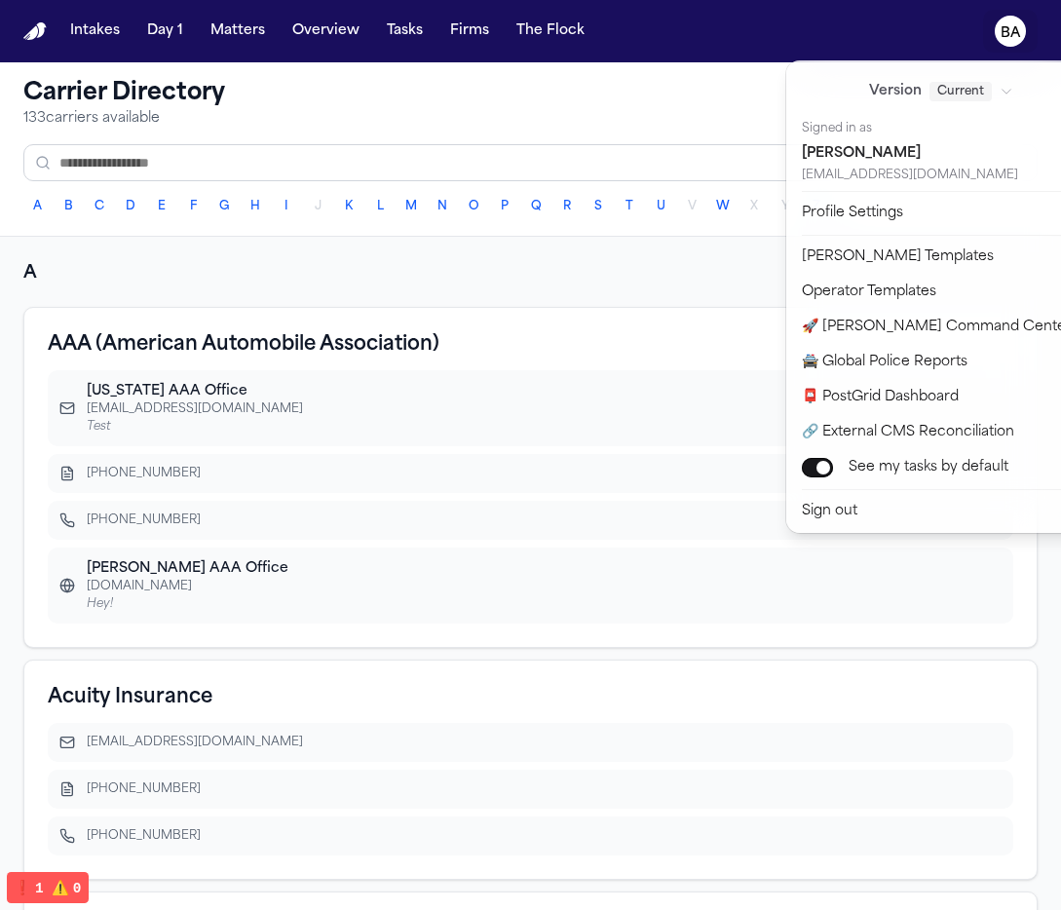
click at [634, 379] on div "Intakes Day 1 Matters Overview Tasks Firms The Flock BA Carrier Directory 133 c…" at bounding box center [530, 455] width 1061 height 910
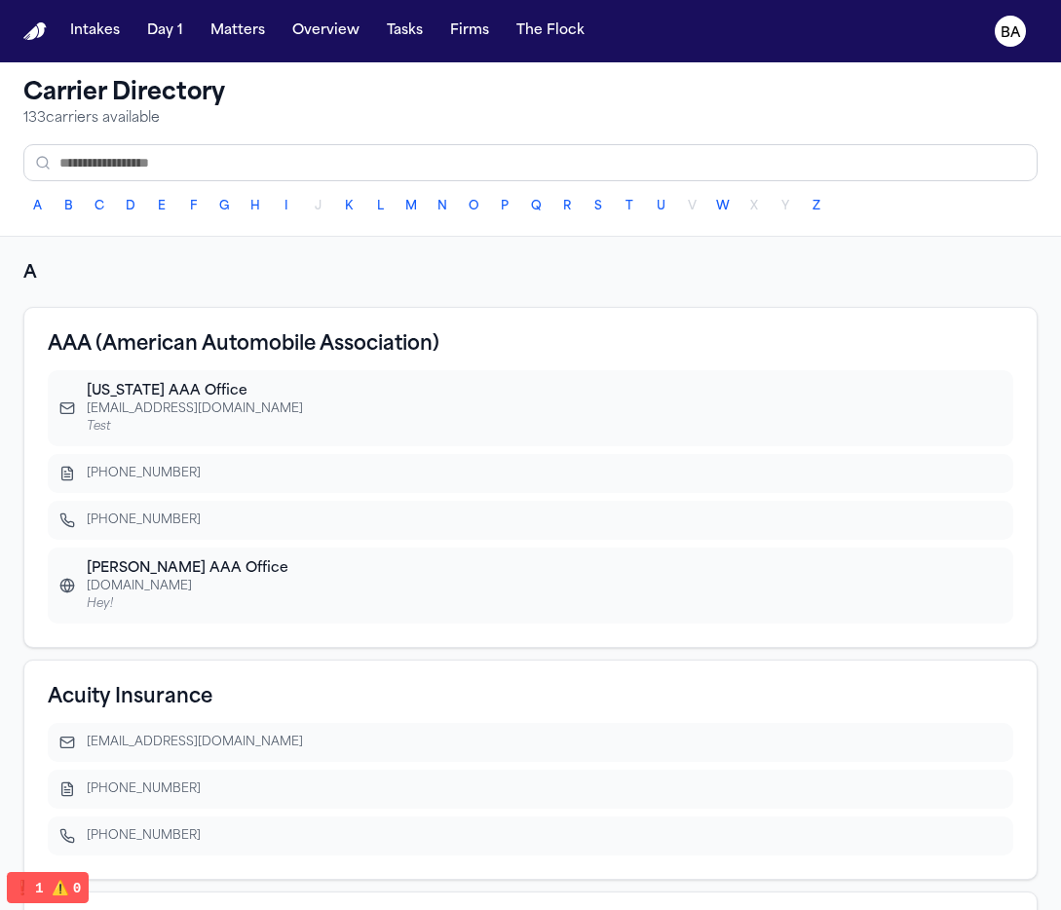
click at [975, 405] on div "[EMAIL_ADDRESS][DOMAIN_NAME]" at bounding box center [544, 409] width 914 height 16
click at [959, 416] on div "[EMAIL_ADDRESS][DOMAIN_NAME]" at bounding box center [544, 409] width 914 height 16
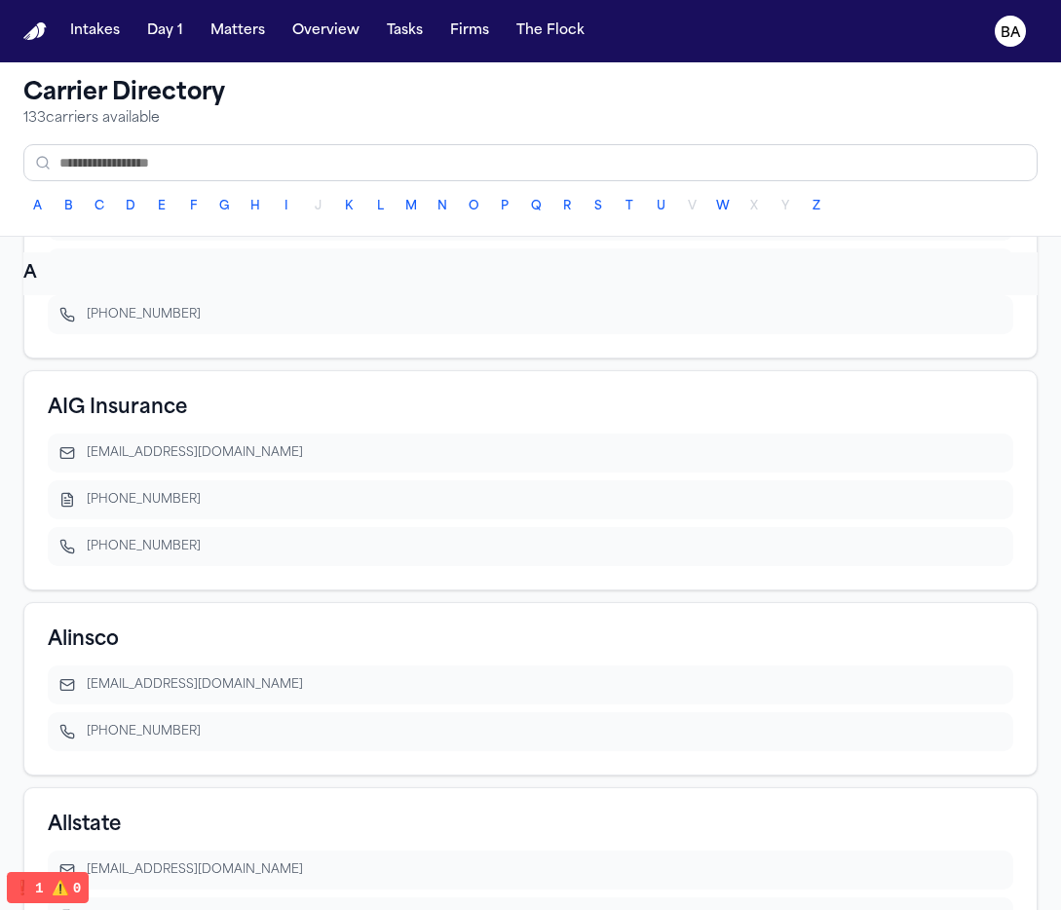
scroll to position [926, 0]
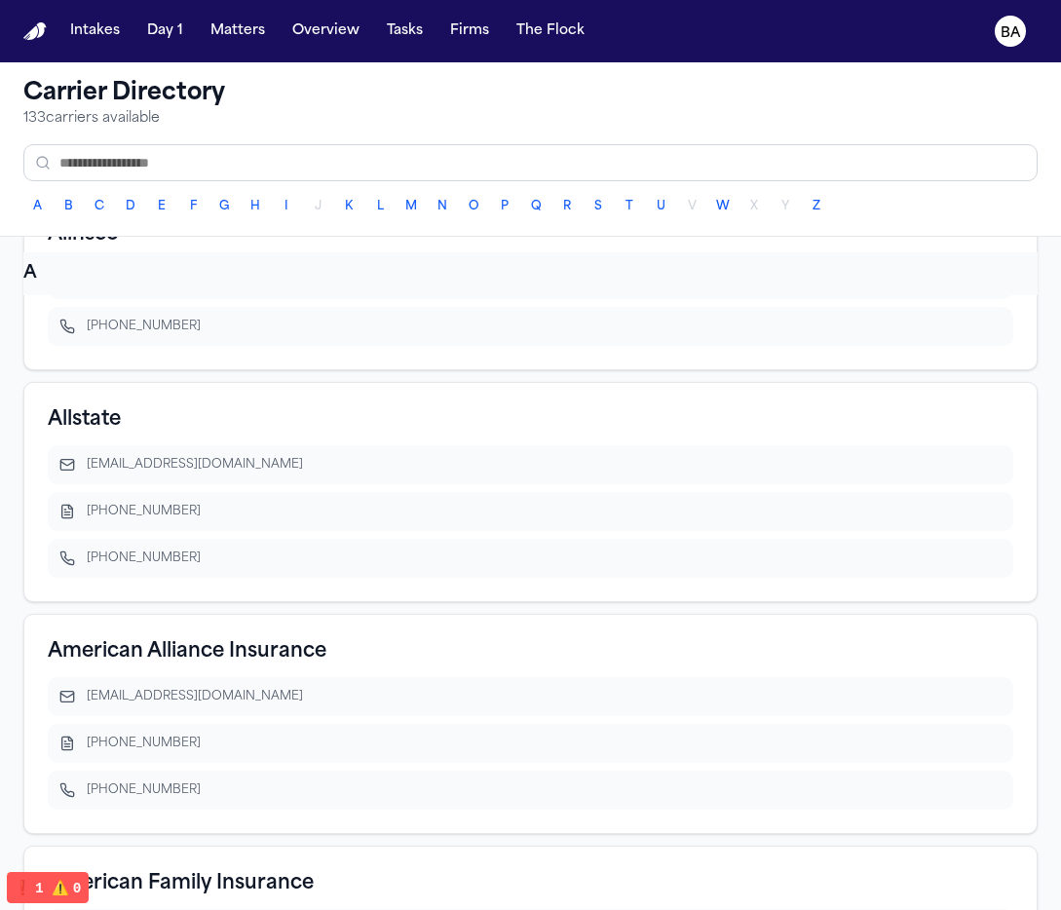
click at [849, 126] on p "133 carriers available" at bounding box center [530, 118] width 1014 height 19
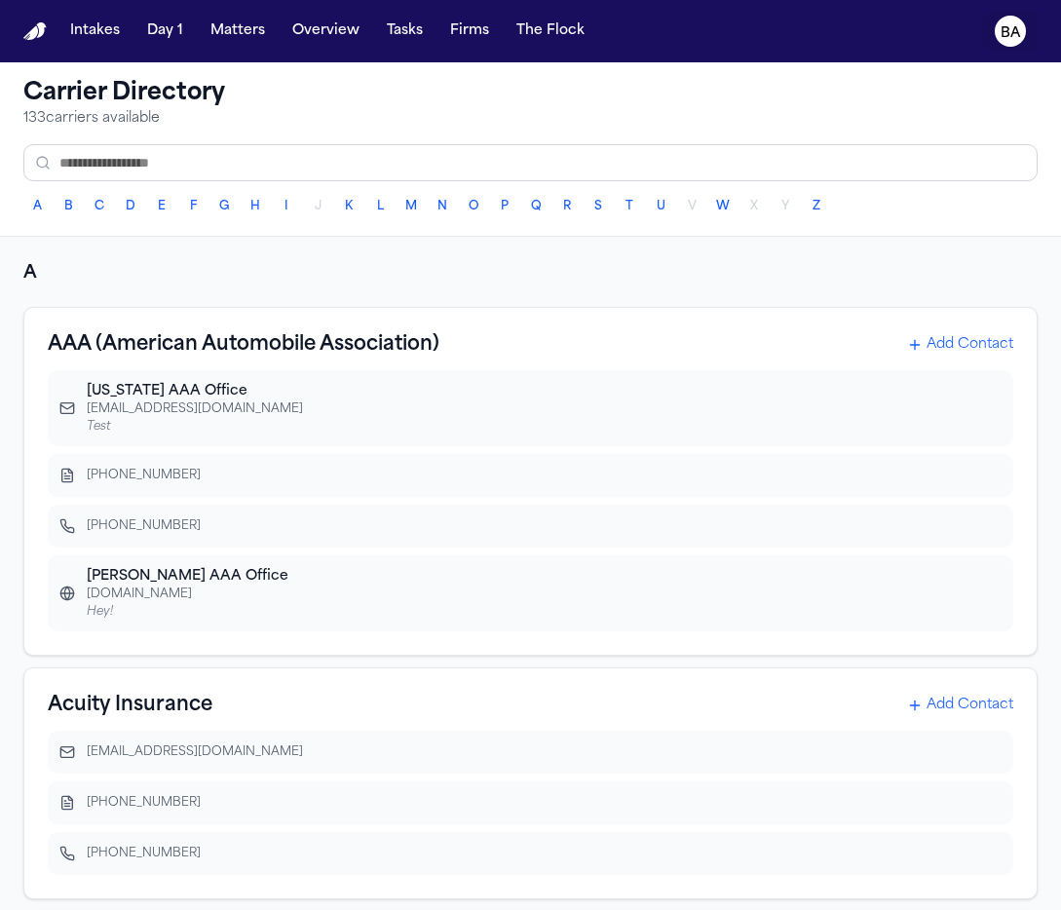
click at [1006, 36] on text "BA" at bounding box center [1010, 33] width 20 height 14
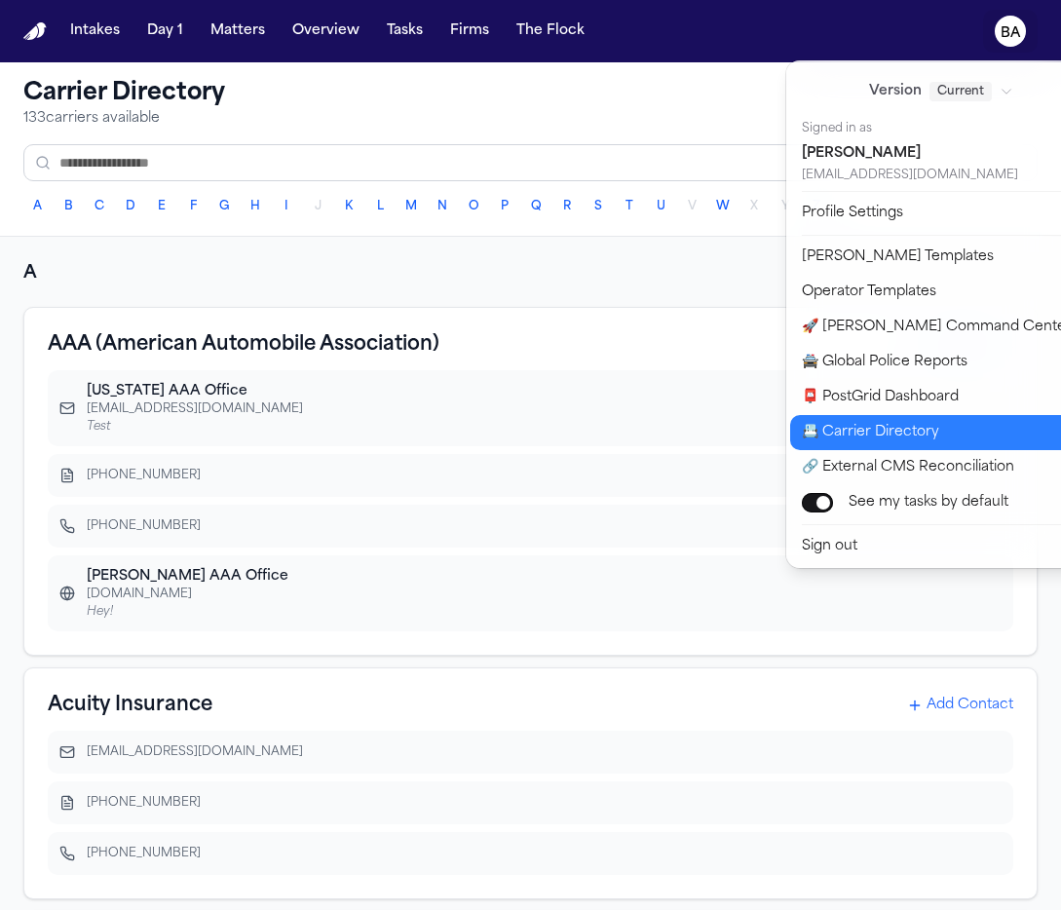
click at [870, 444] on button "📇 Carrier Directory" at bounding box center [952, 432] width 324 height 35
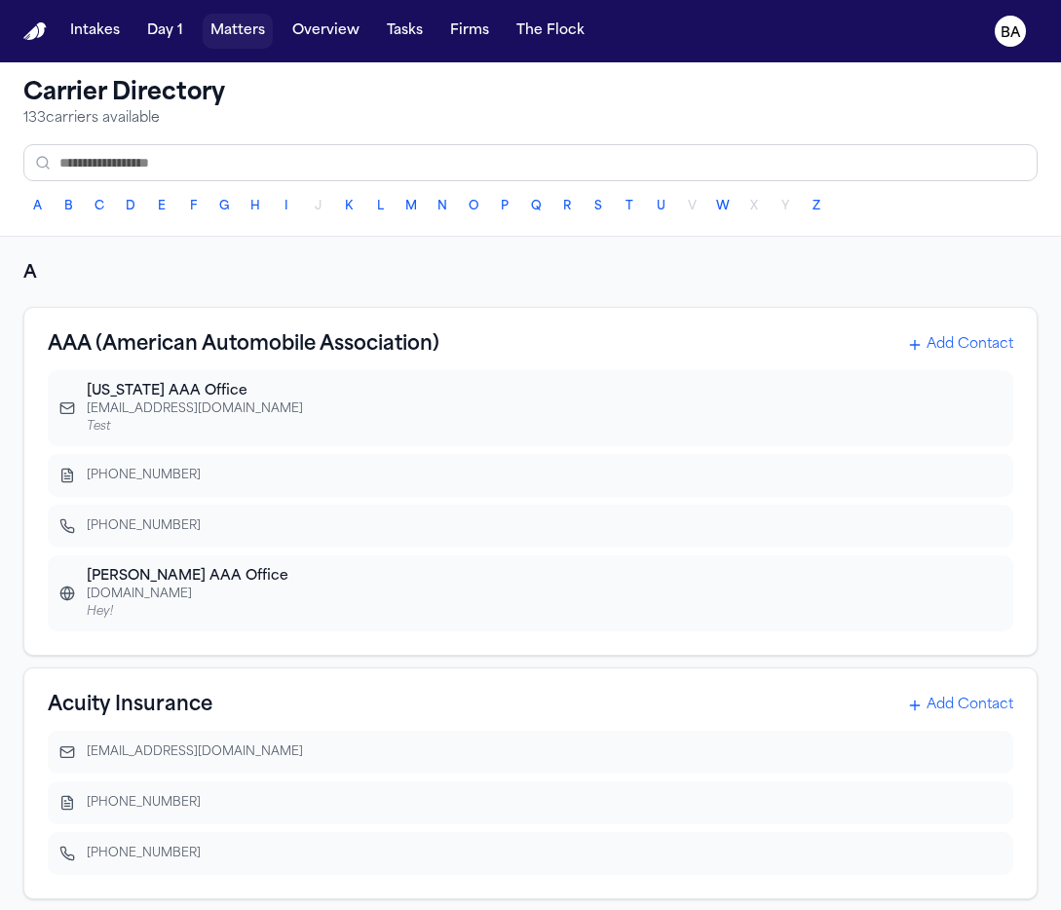
click at [237, 23] on button "Matters" at bounding box center [238, 31] width 70 height 35
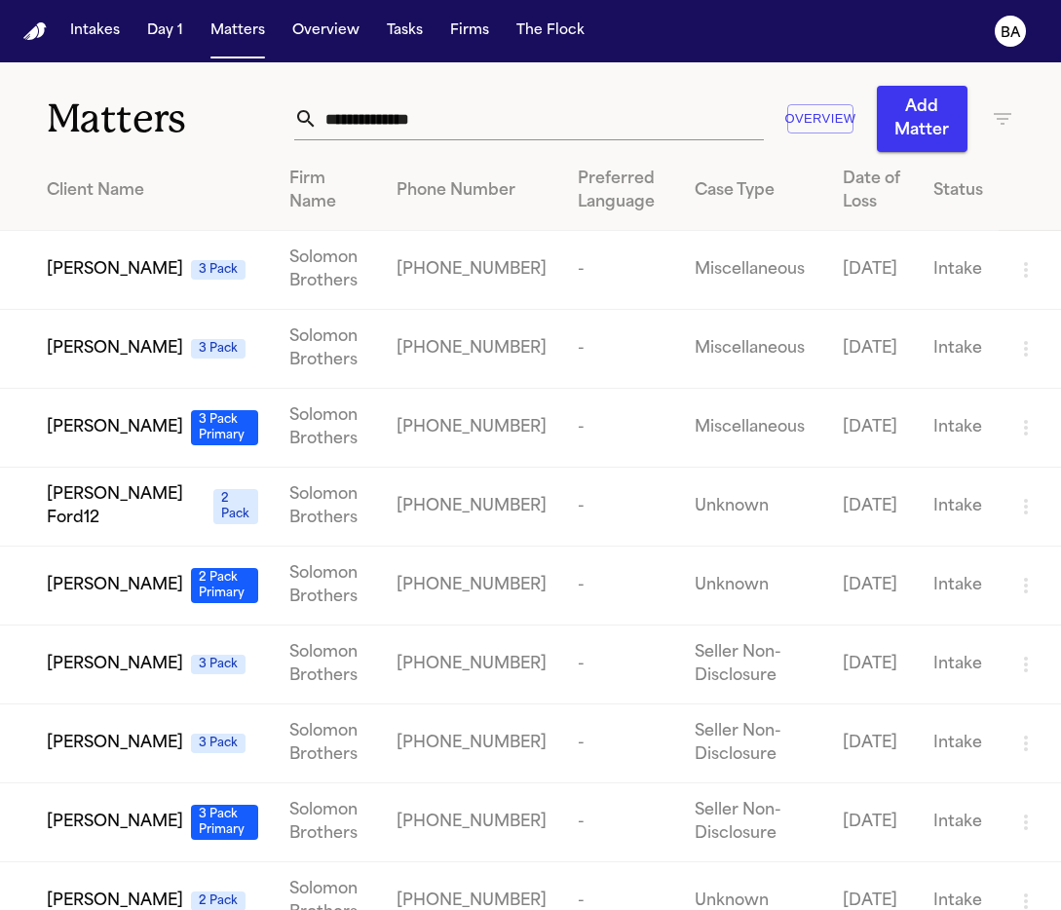
click at [130, 419] on span "[PERSON_NAME]" at bounding box center [115, 427] width 136 height 23
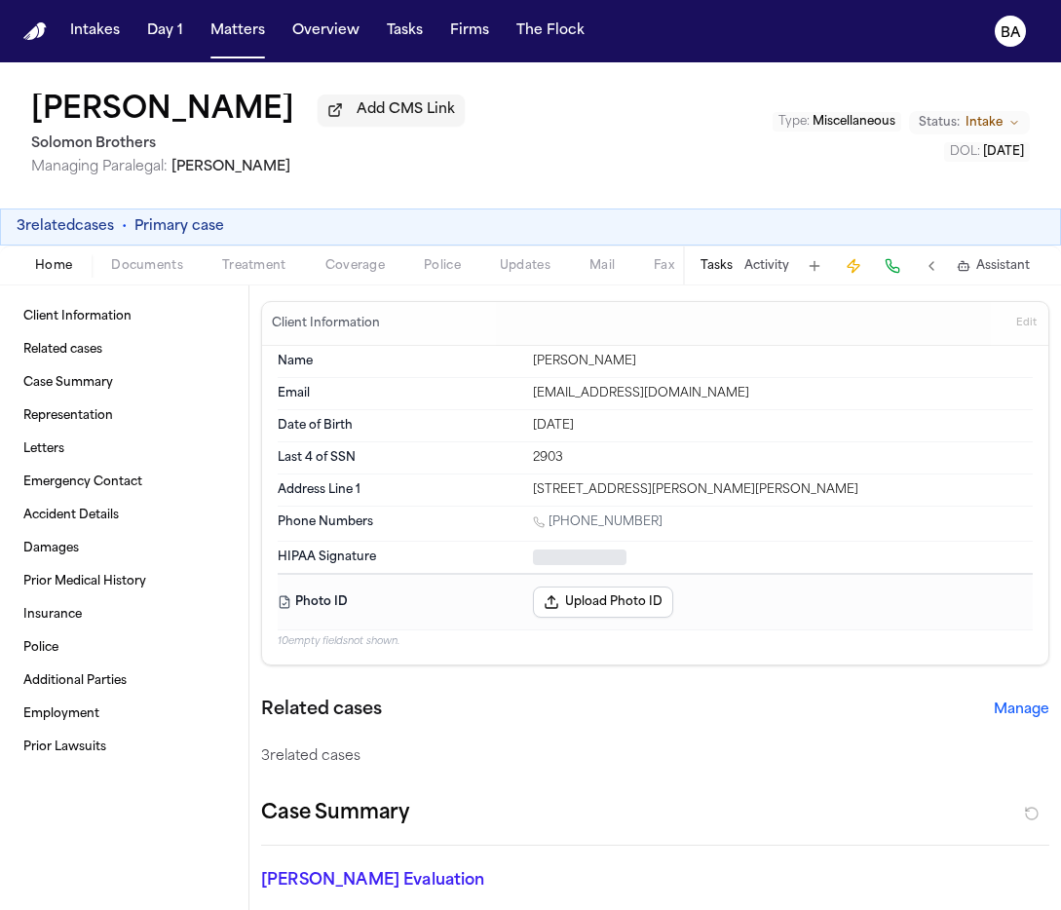
click at [348, 235] on div "3 related cases • Primary case" at bounding box center [530, 226] width 1027 height 19
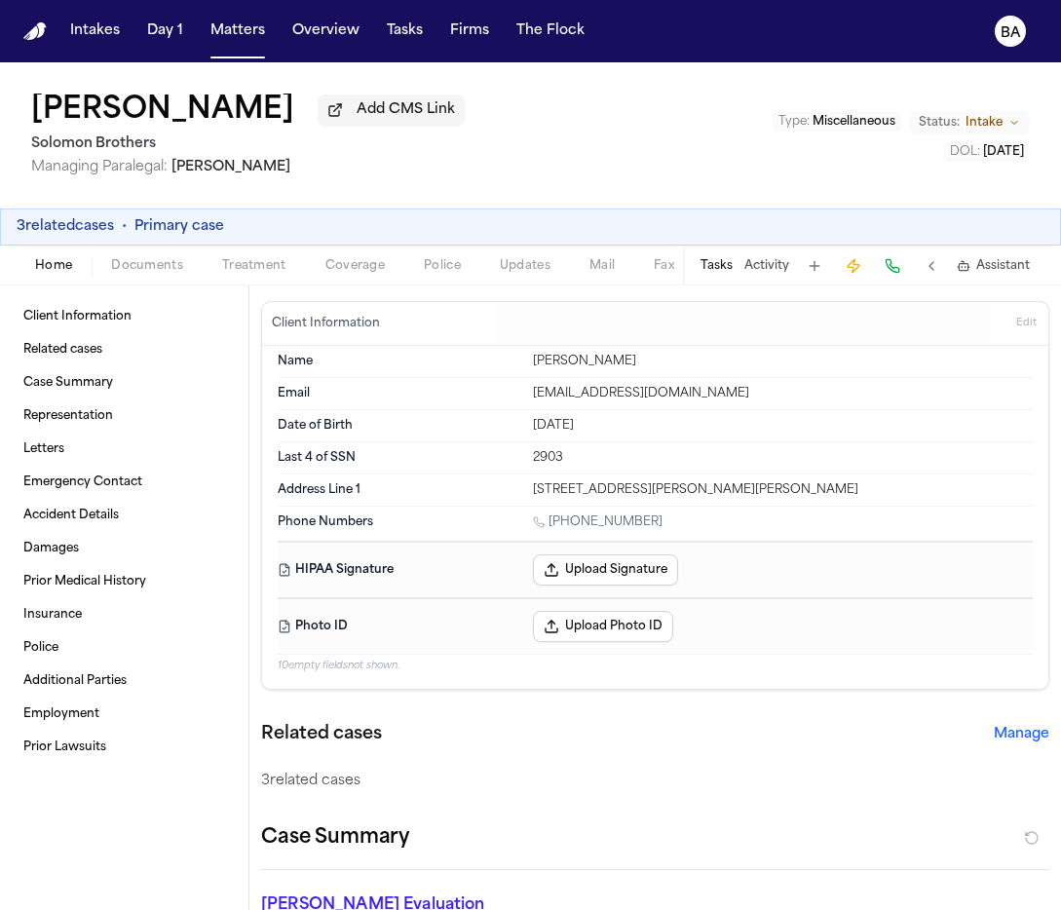
click at [360, 268] on span "Coverage" at bounding box center [354, 266] width 59 height 16
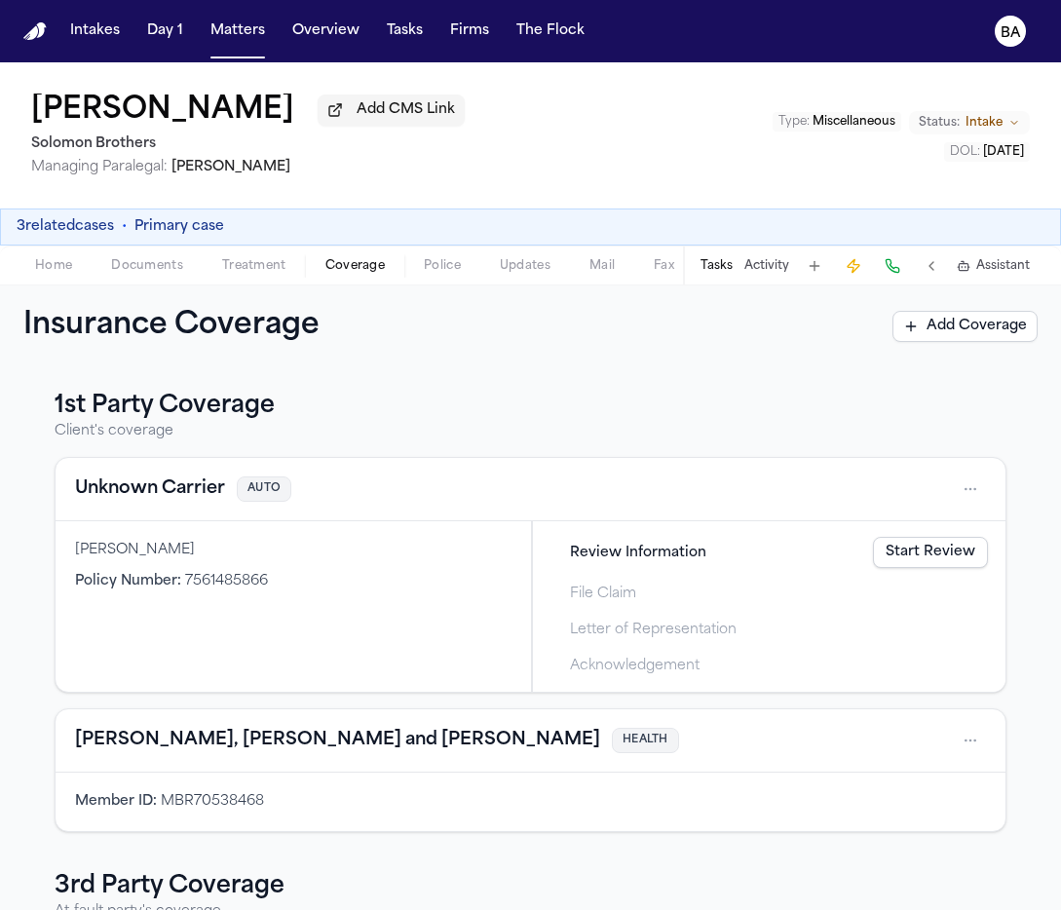
click at [891, 557] on link "Start Review" at bounding box center [930, 552] width 115 height 31
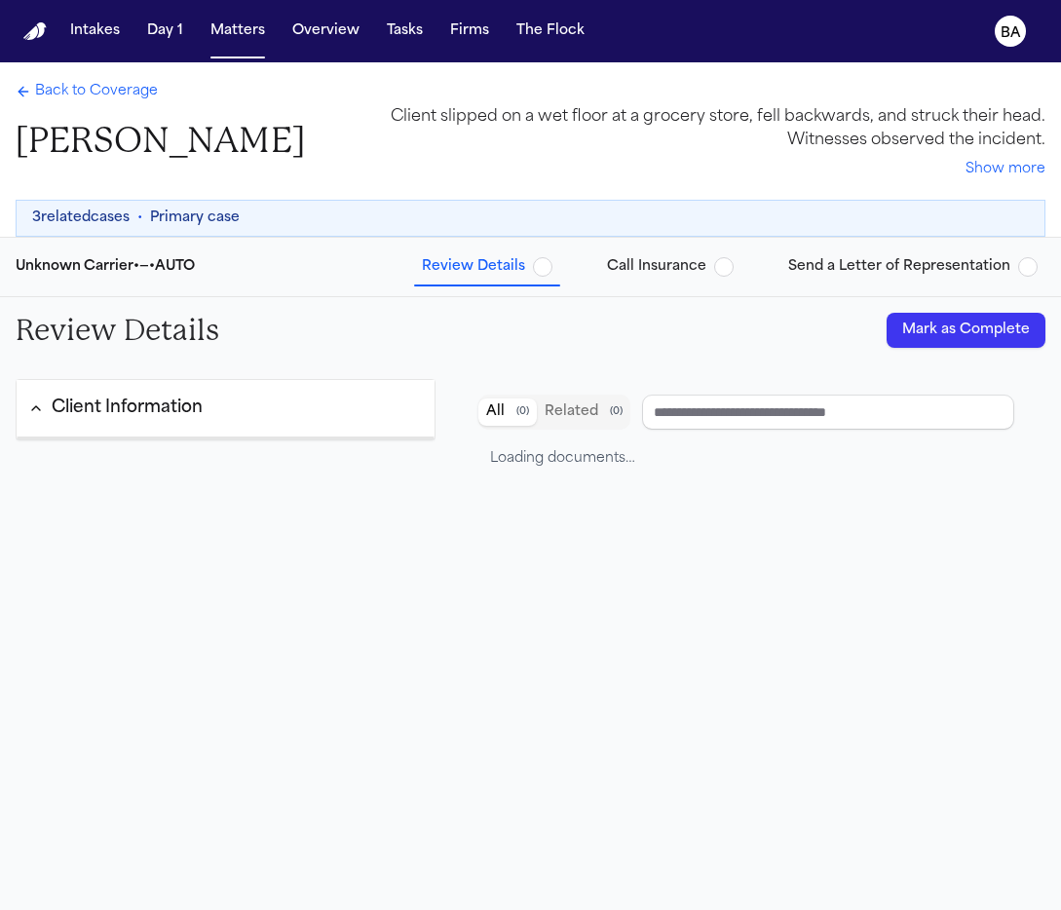
scroll to position [24, 0]
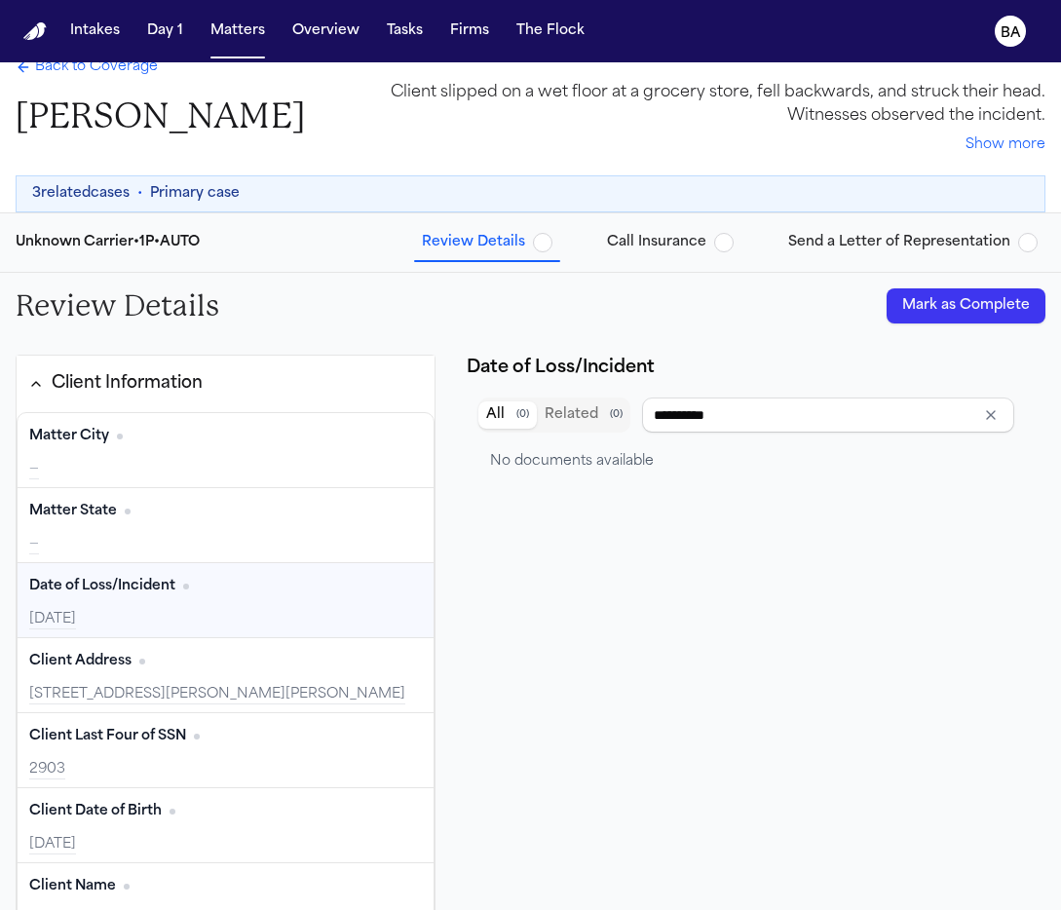
type input "**********"
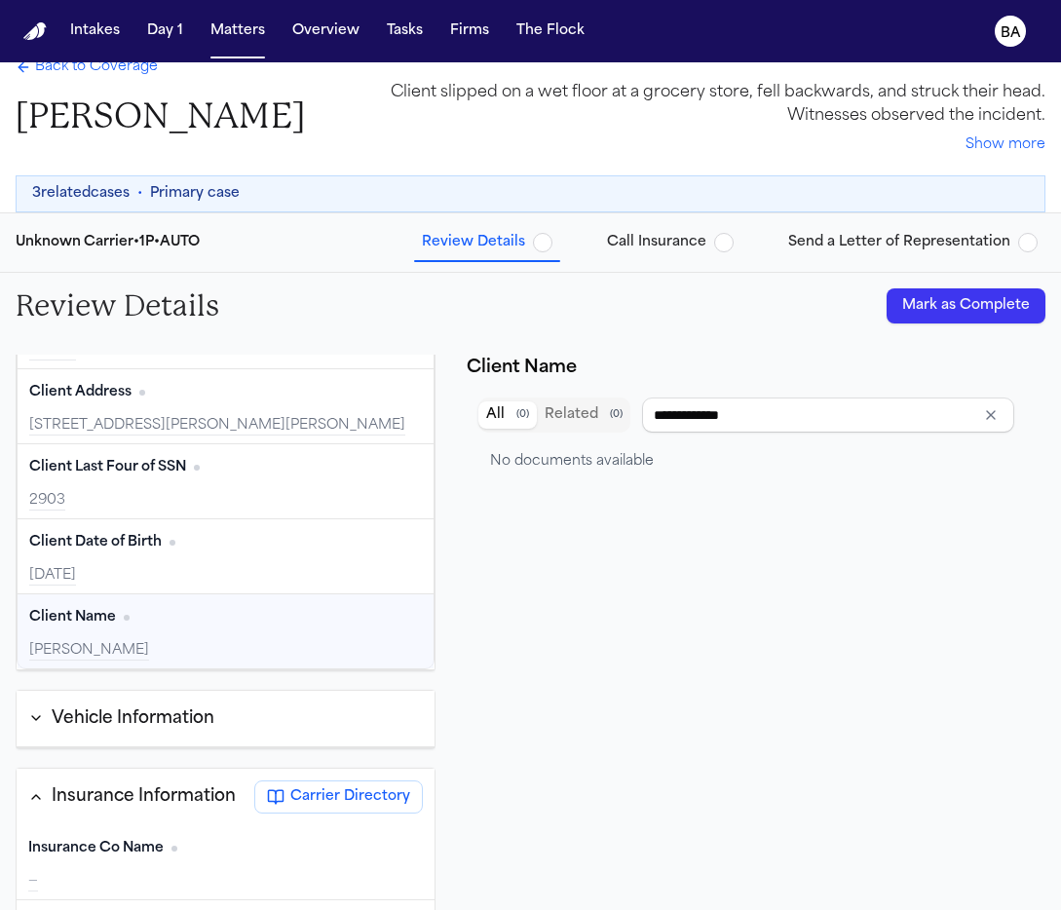
scroll to position [227, 0]
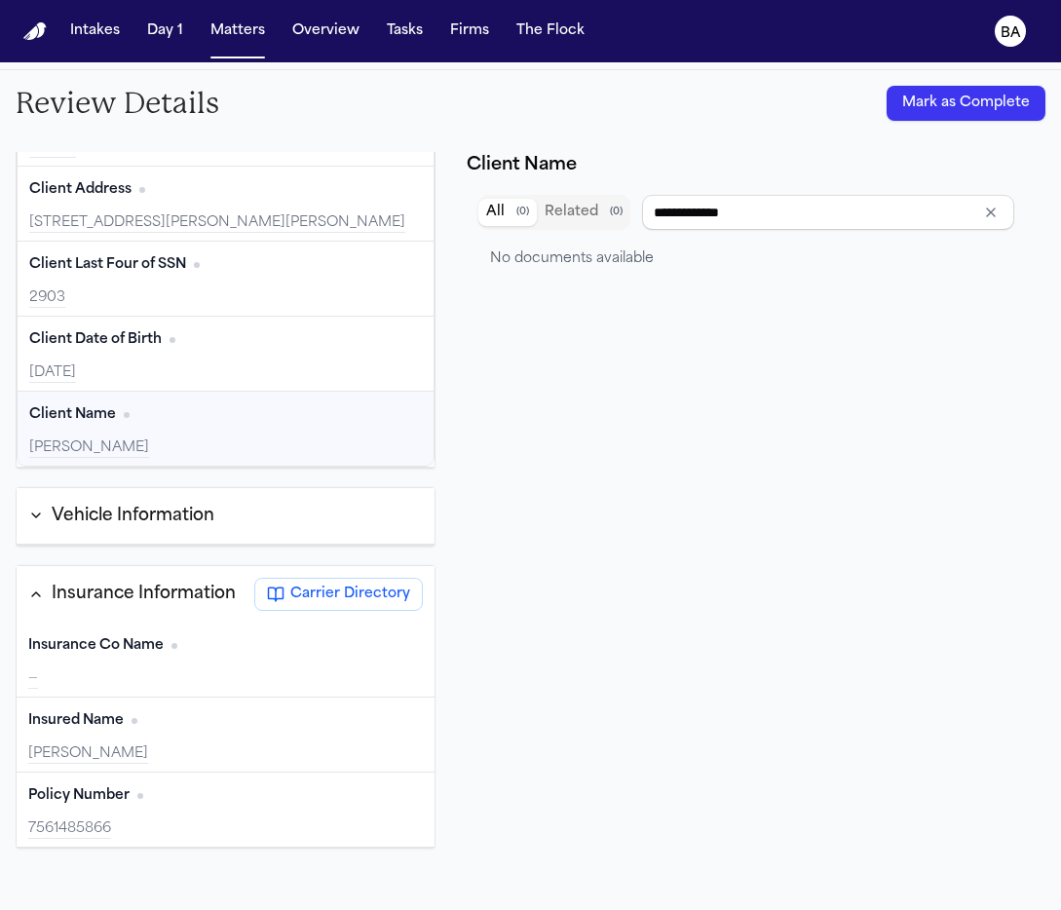
click at [364, 595] on span "Carrier Directory" at bounding box center [350, 593] width 120 height 19
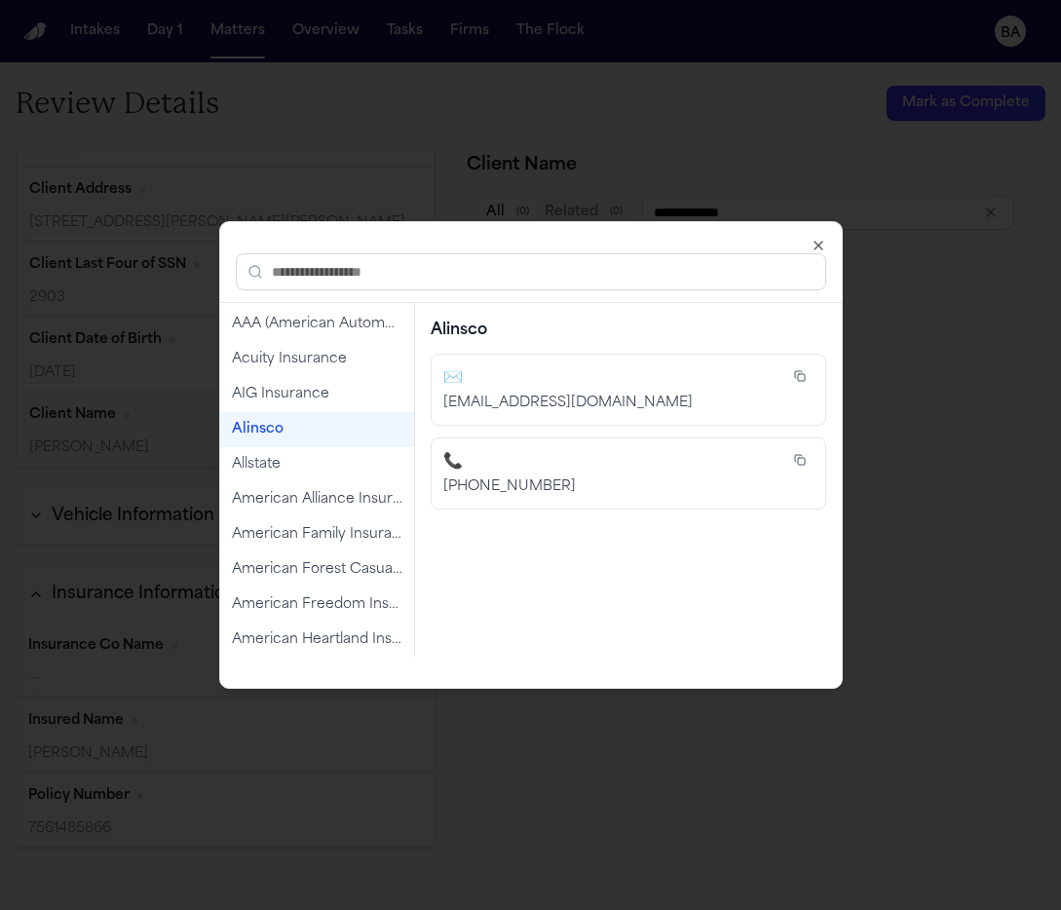
click at [802, 375] on icon "button" at bounding box center [800, 376] width 12 height 12
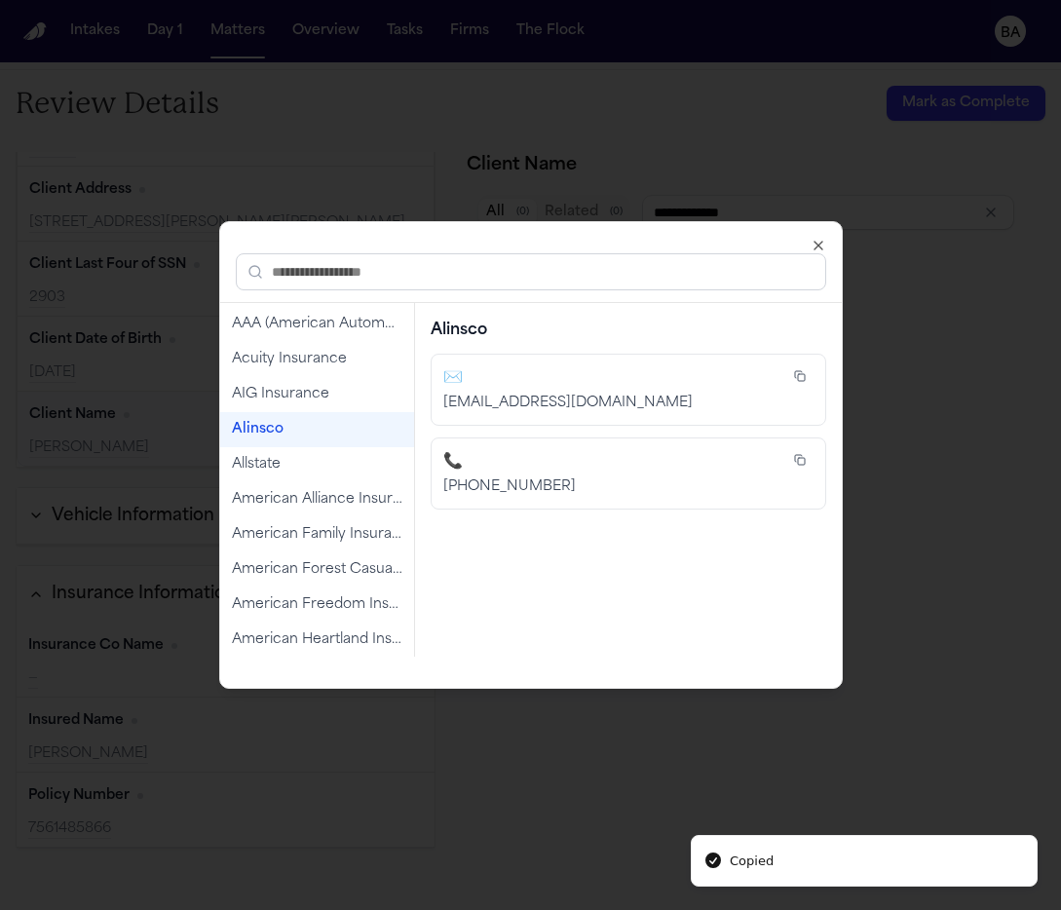
click at [824, 246] on icon "button" at bounding box center [818, 246] width 16 height 16
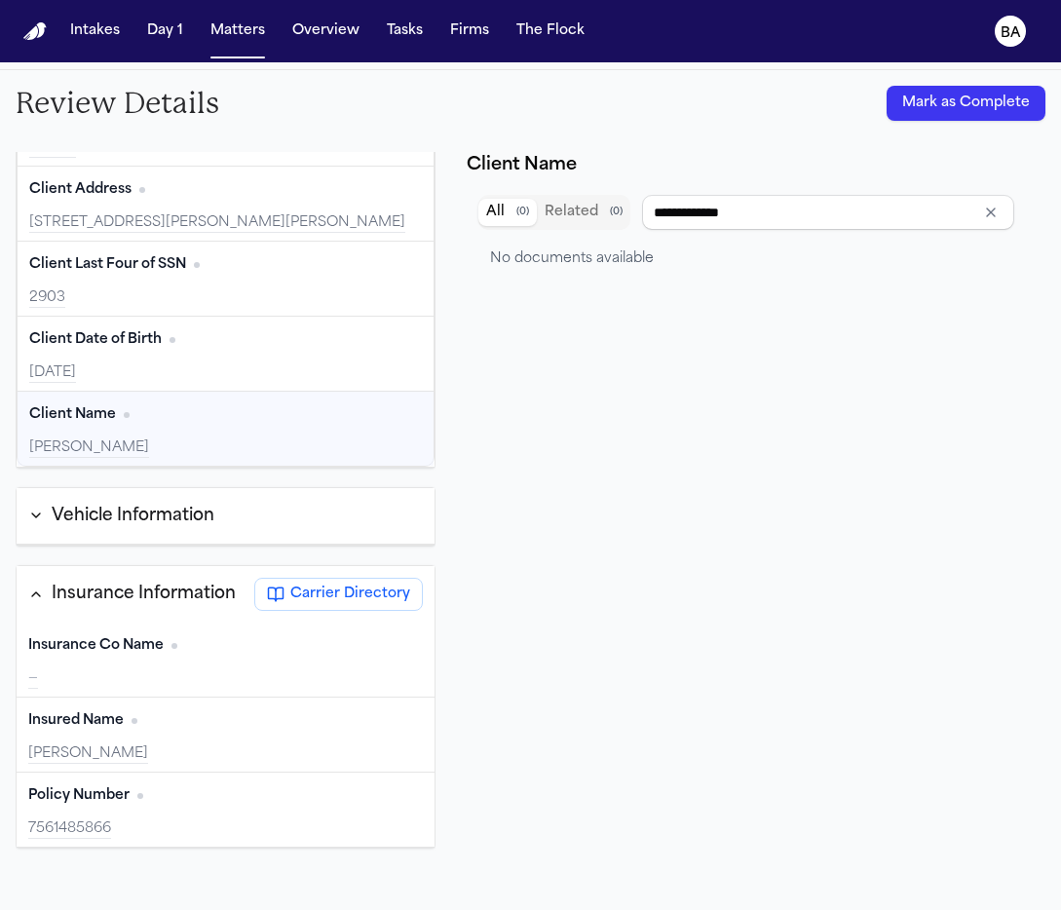
click at [998, 35] on icon "BA" at bounding box center [1009, 31] width 31 height 31
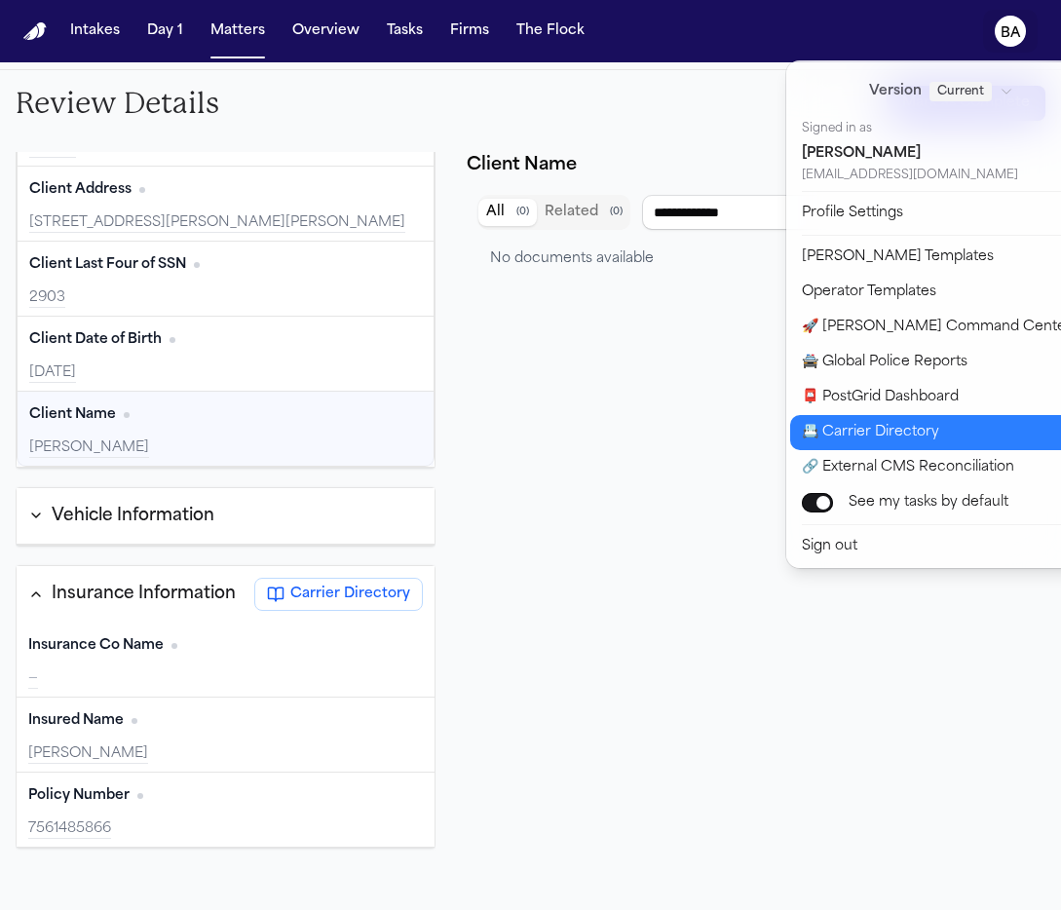
drag, startPoint x: 930, startPoint y: 446, endPoint x: 903, endPoint y: 446, distance: 27.3
click at [930, 446] on button "📇 Carrier Directory" at bounding box center [952, 432] width 324 height 35
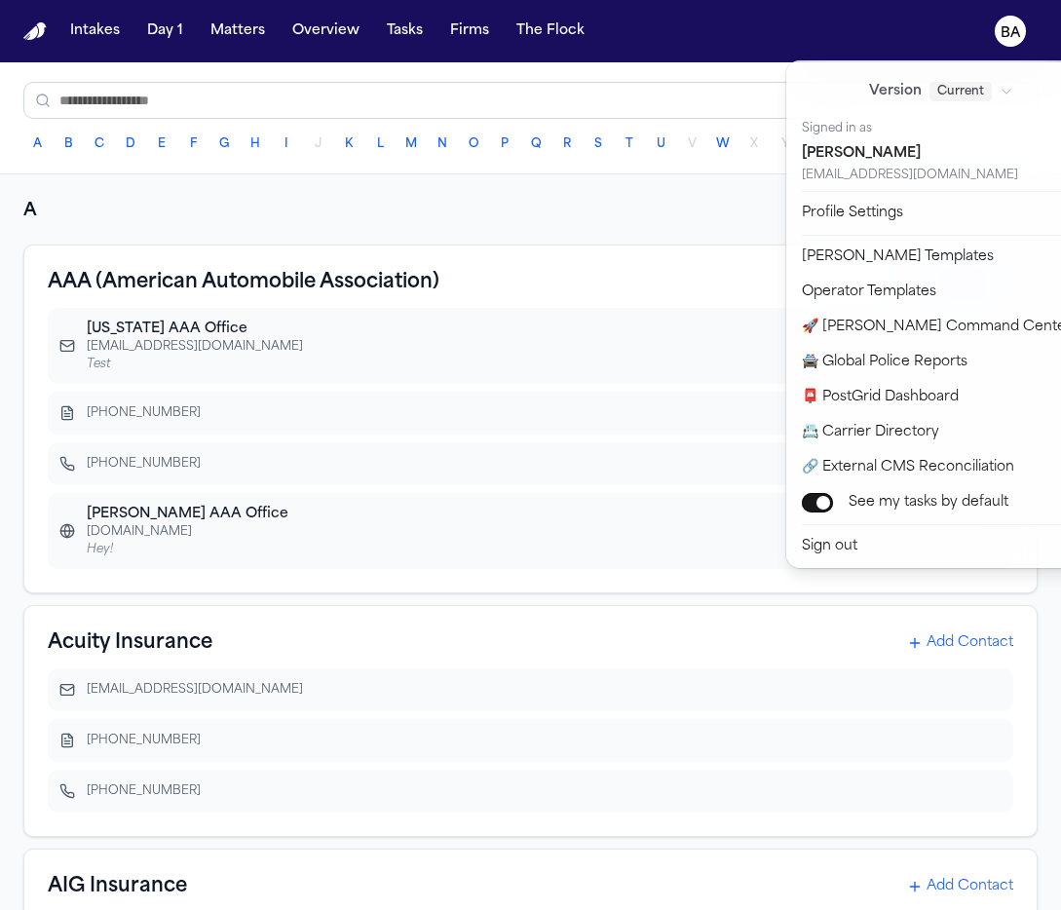
scroll to position [62, 0]
